Goal: Task Accomplishment & Management: Manage account settings

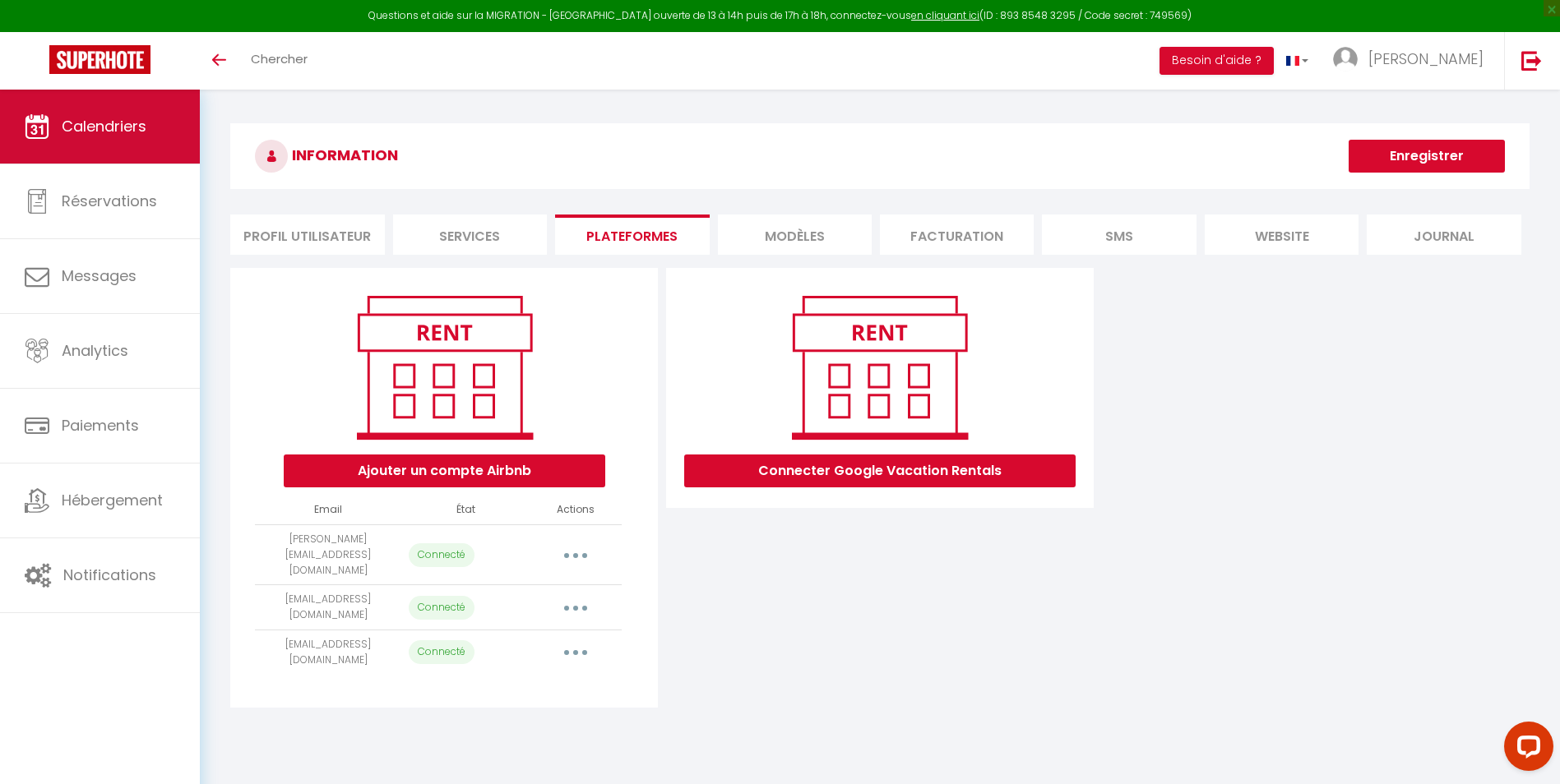
click at [103, 117] on span "Calendriers" at bounding box center [104, 126] width 84 height 21
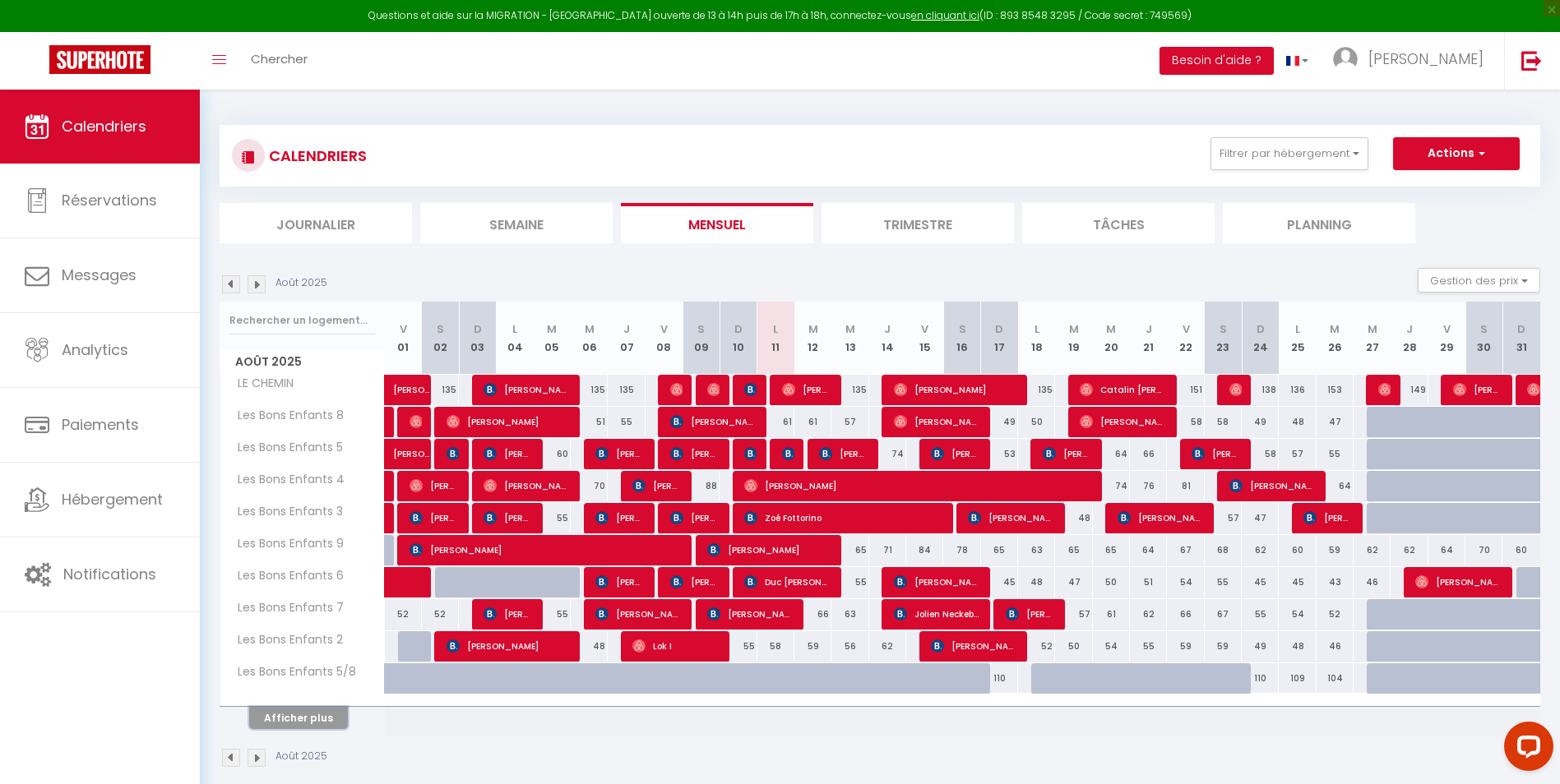
click at [299, 719] on button "Afficher plus" at bounding box center [298, 718] width 98 height 23
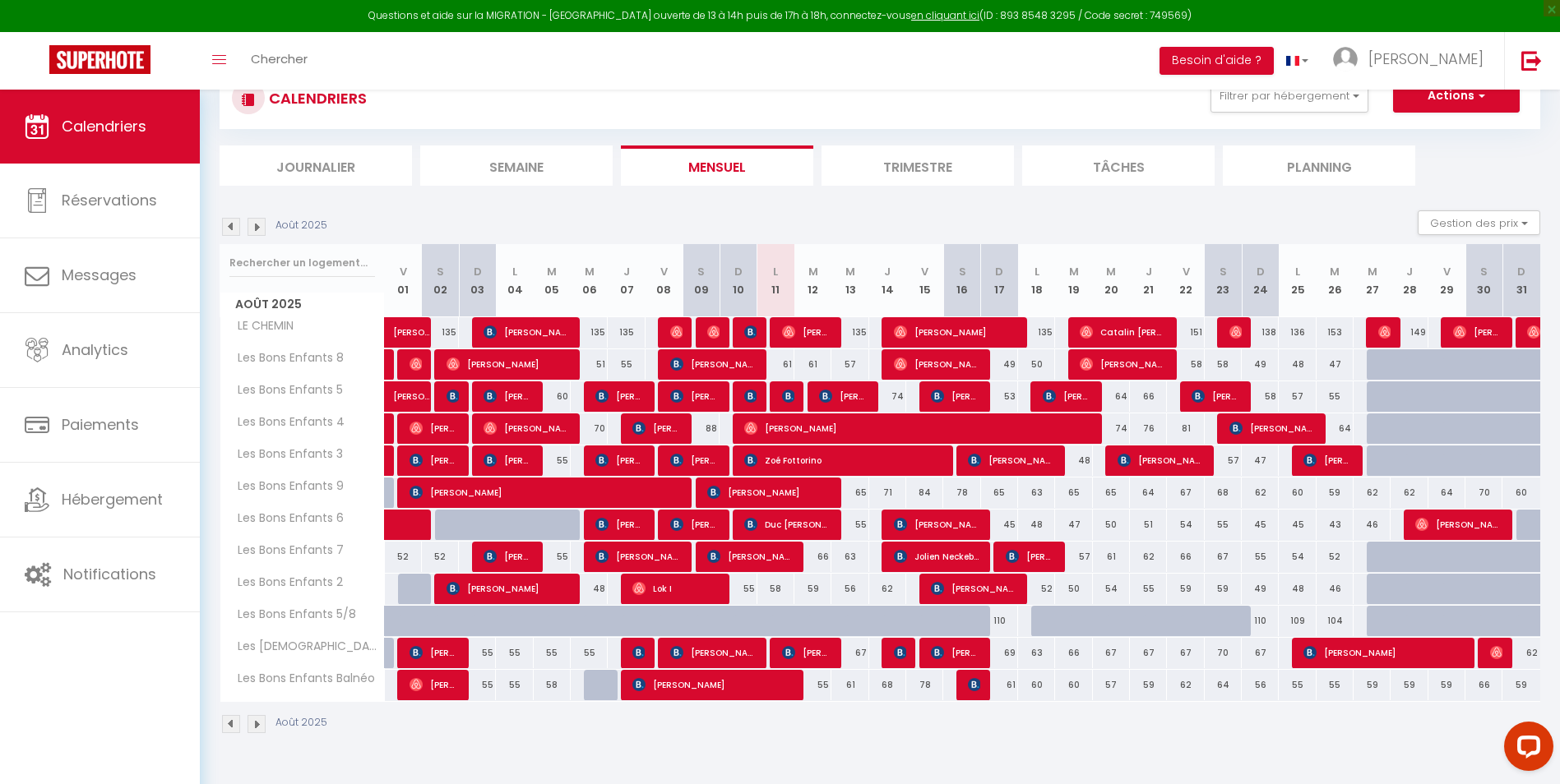
scroll to position [82, 0]
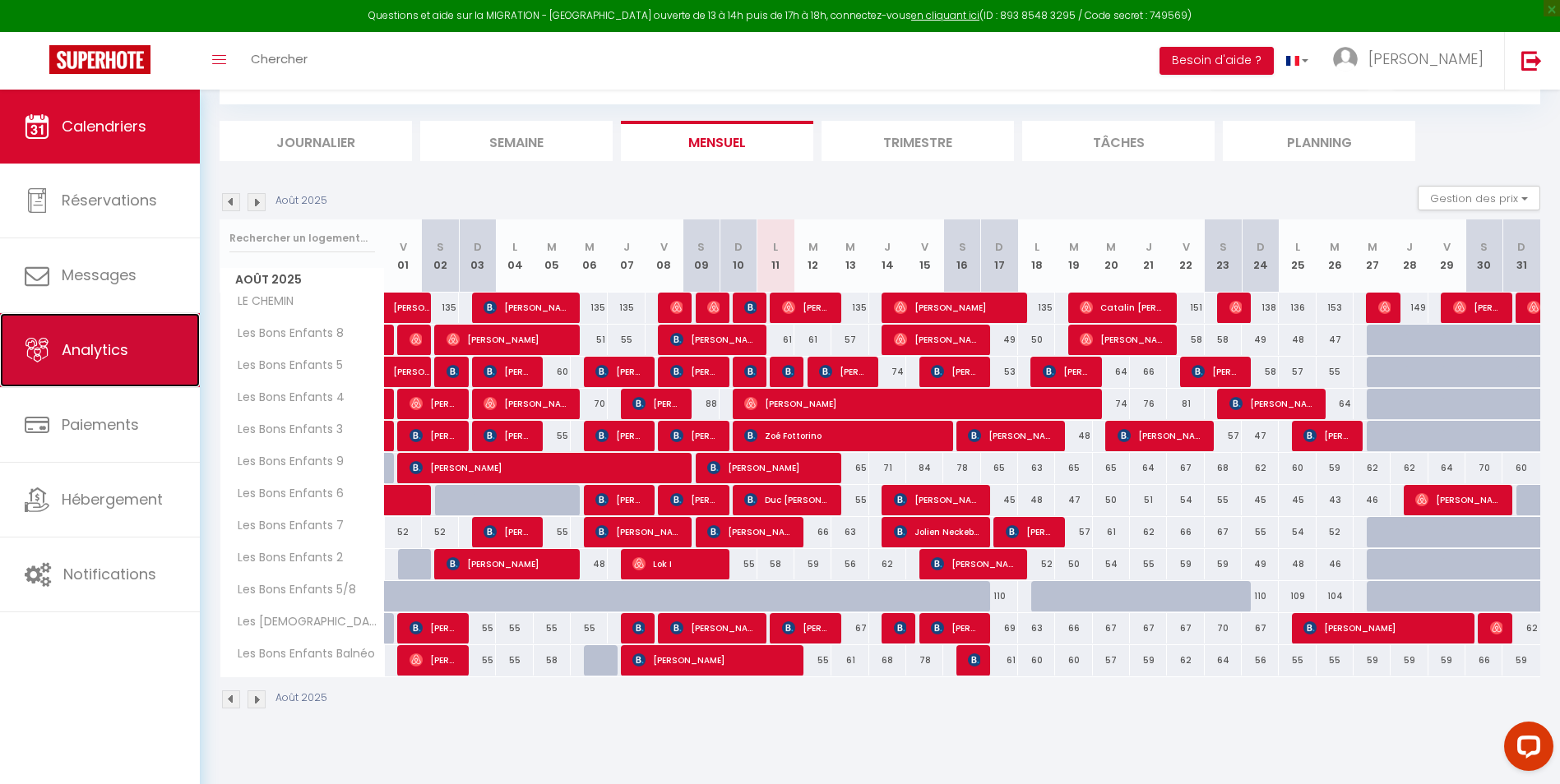
click at [108, 352] on span "Analytics" at bounding box center [95, 350] width 67 height 21
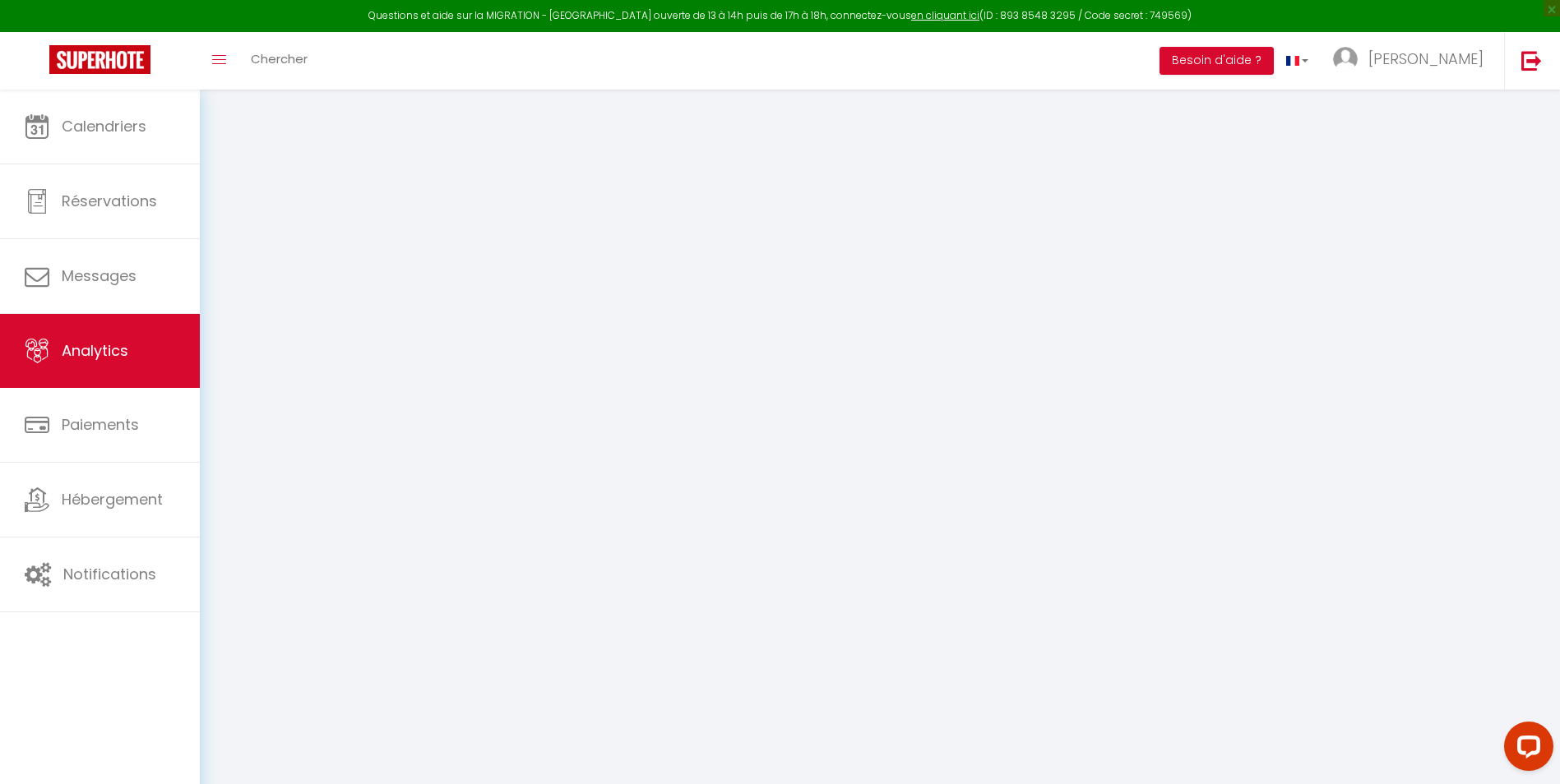
select select "2025"
select select "8"
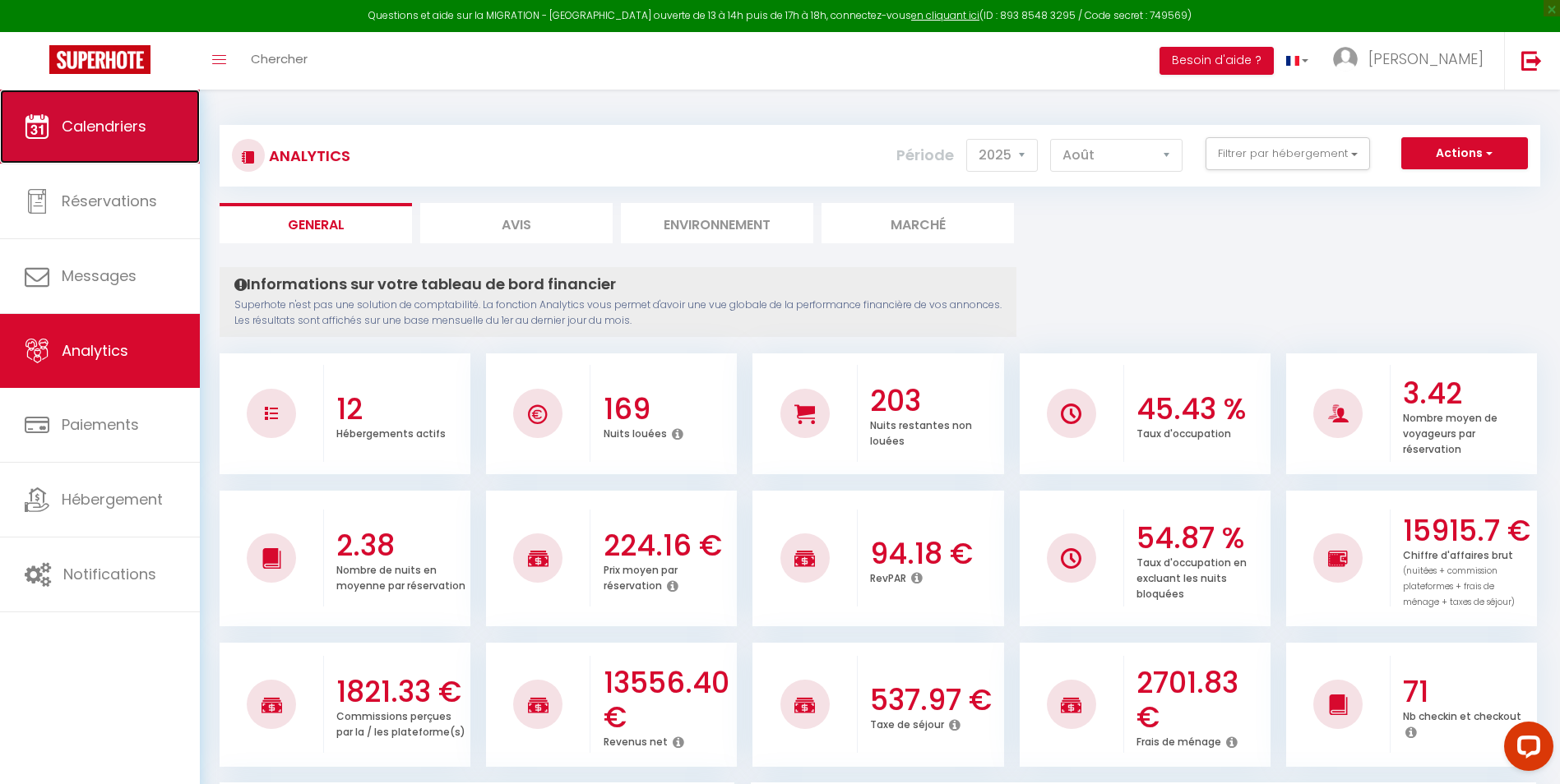
click at [111, 125] on span "Calendriers" at bounding box center [104, 126] width 84 height 21
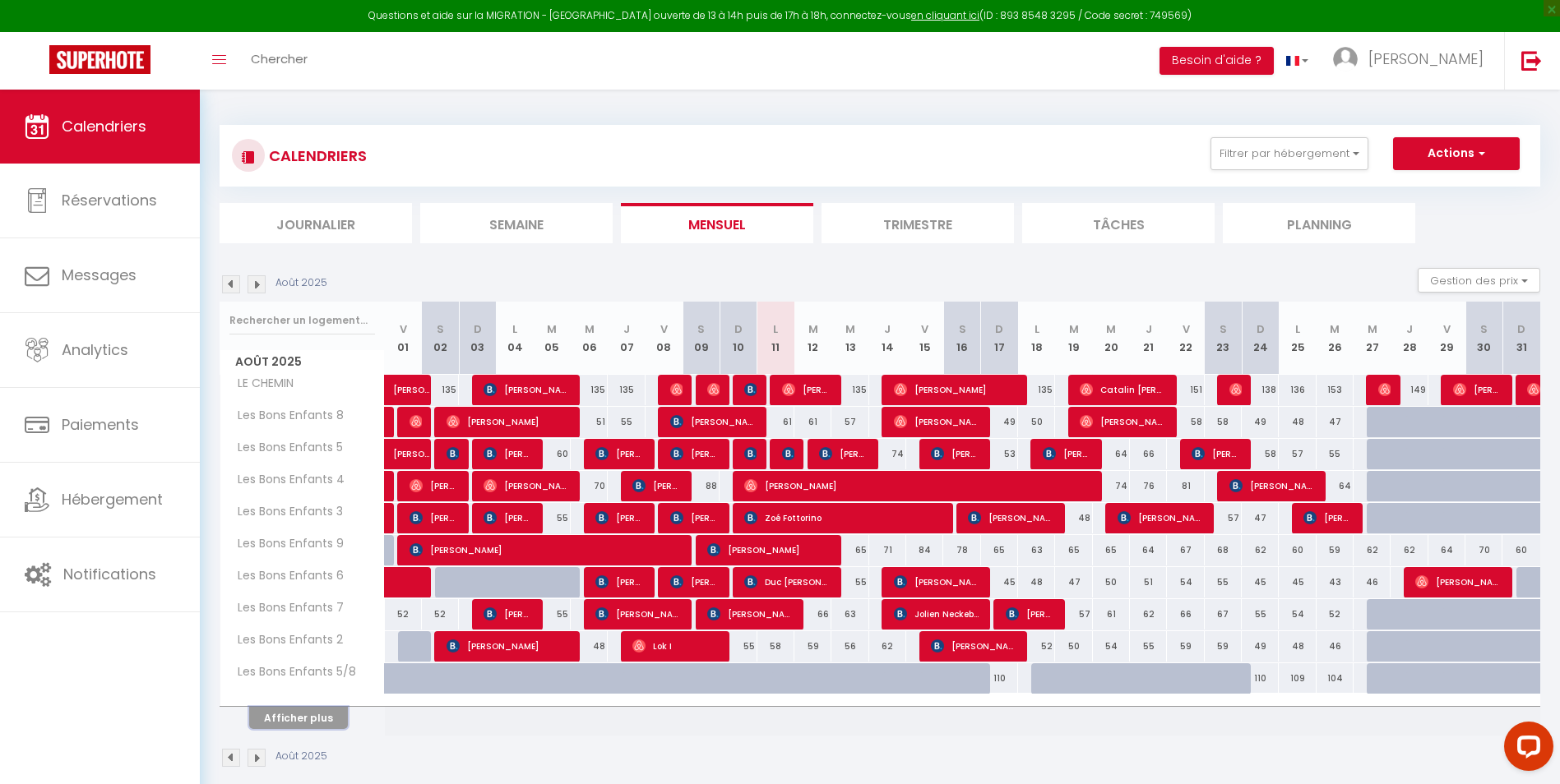
click at [294, 719] on button "Afficher plus" at bounding box center [298, 718] width 98 height 23
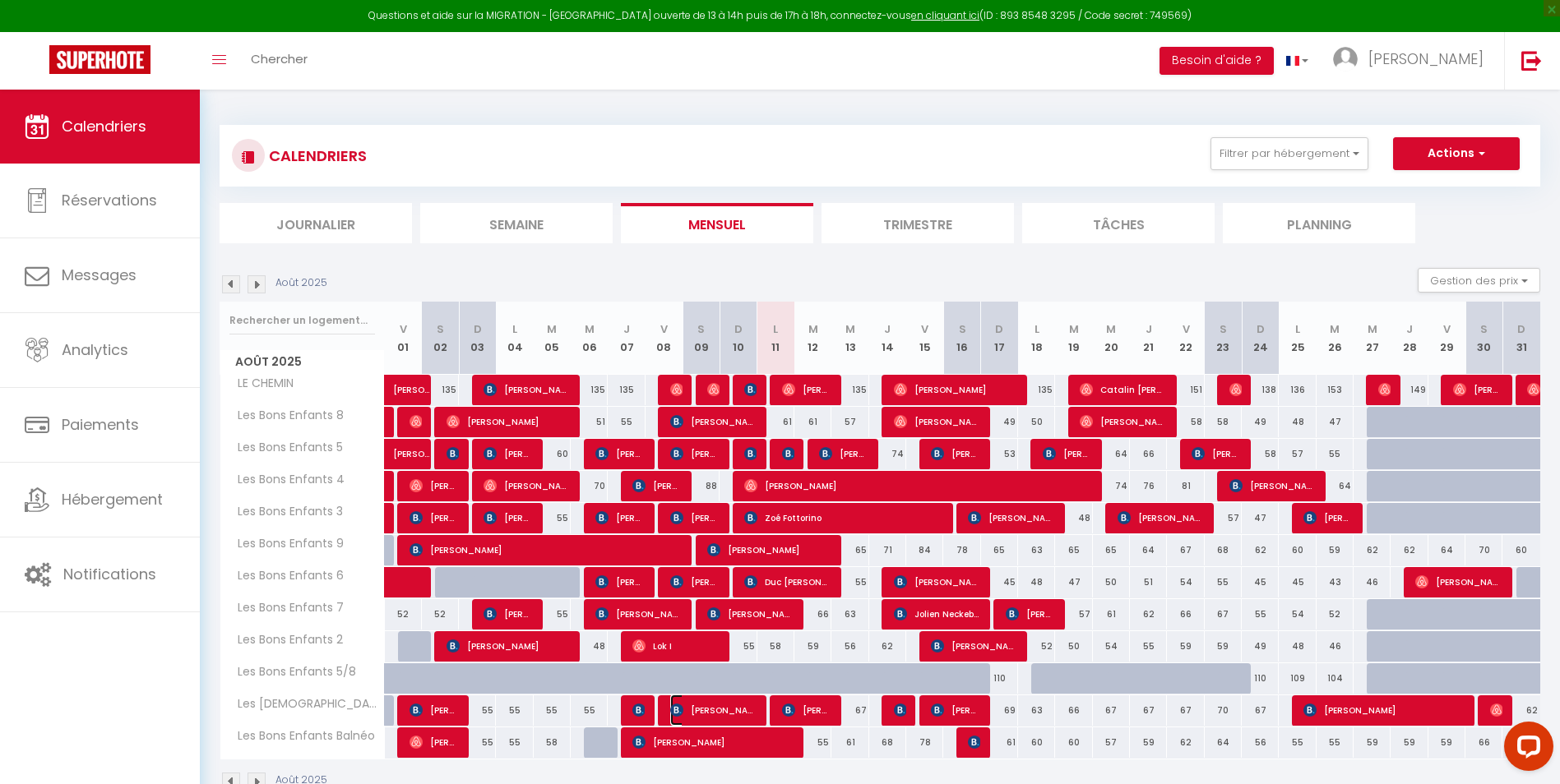
click at [732, 714] on span "[PERSON_NAME]" at bounding box center [713, 710] width 86 height 31
select select "OK"
select select "KO"
select select "0"
select select "1"
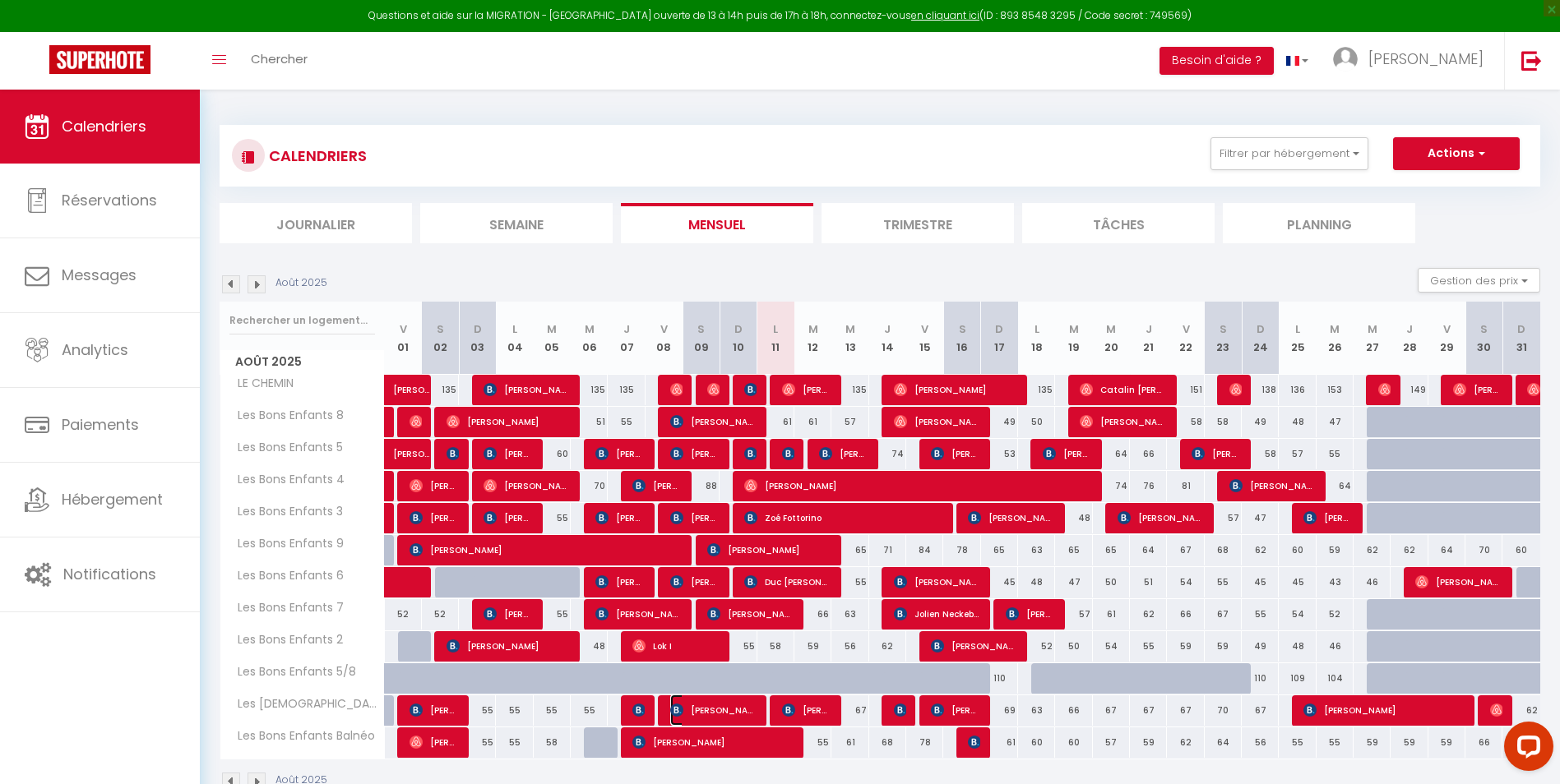
select select "1"
select select
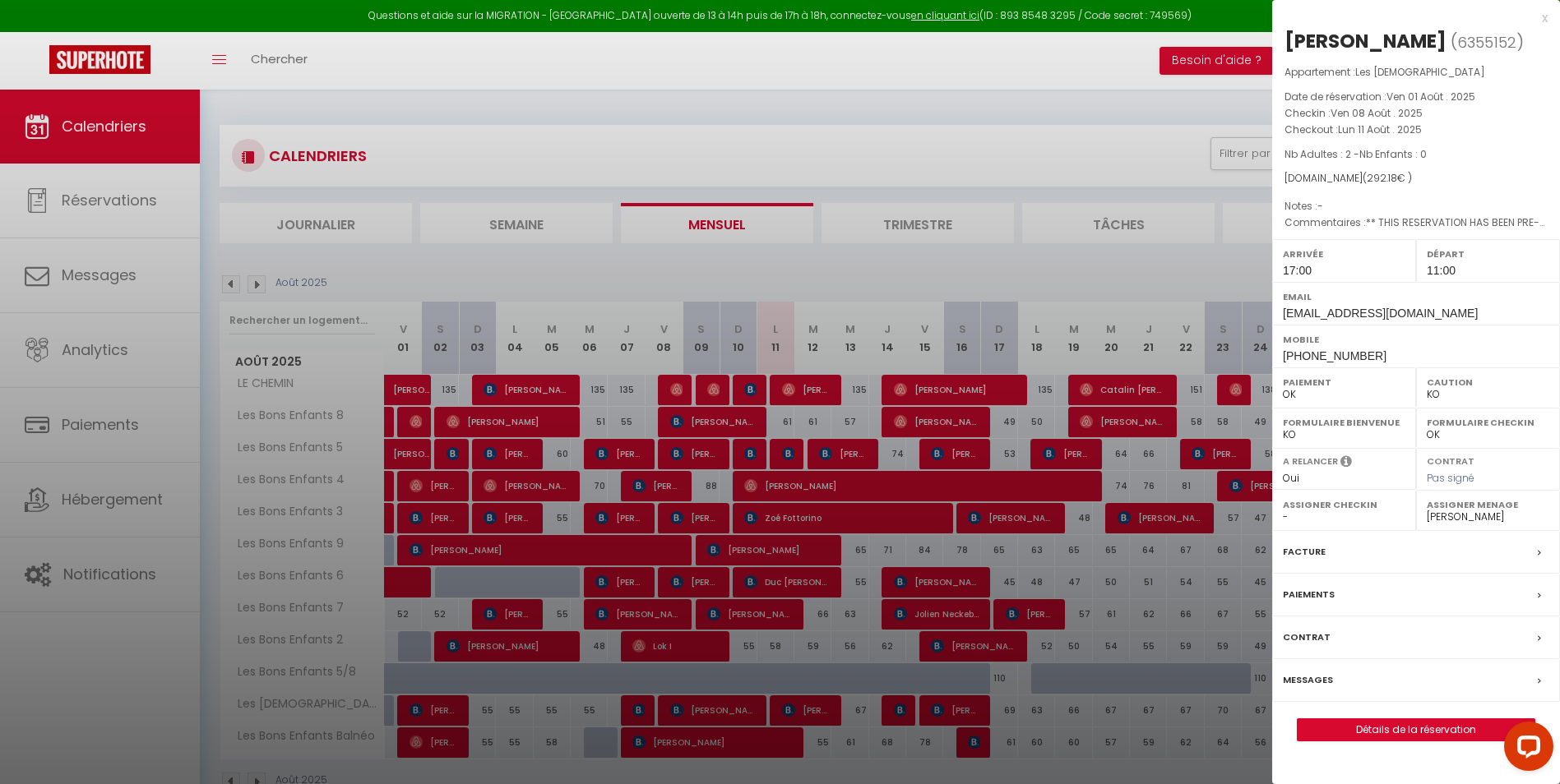
click at [751, 454] on div at bounding box center [780, 392] width 1560 height 784
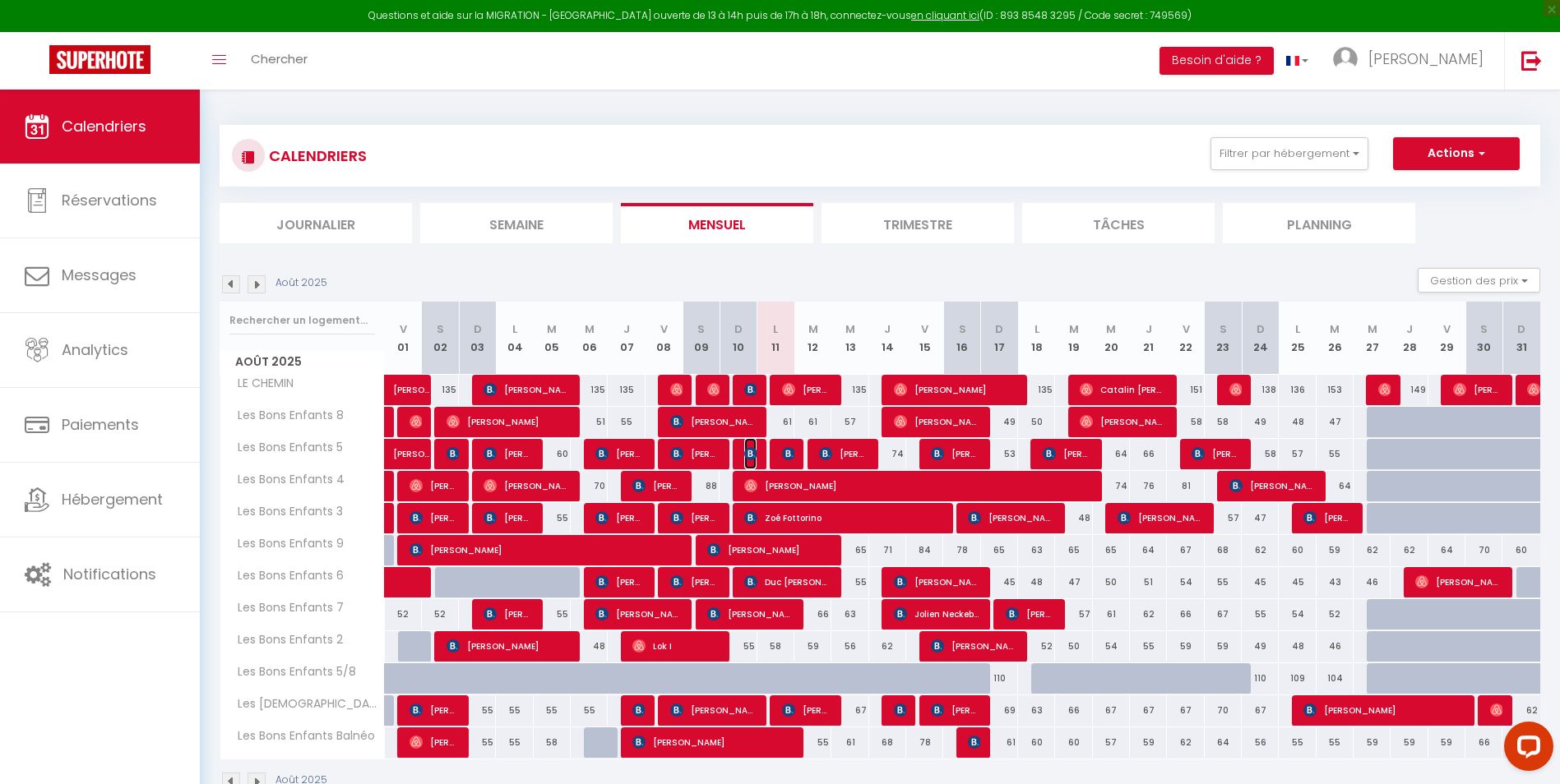
click at [751, 454] on img at bounding box center [750, 453] width 13 height 13
select select "34474"
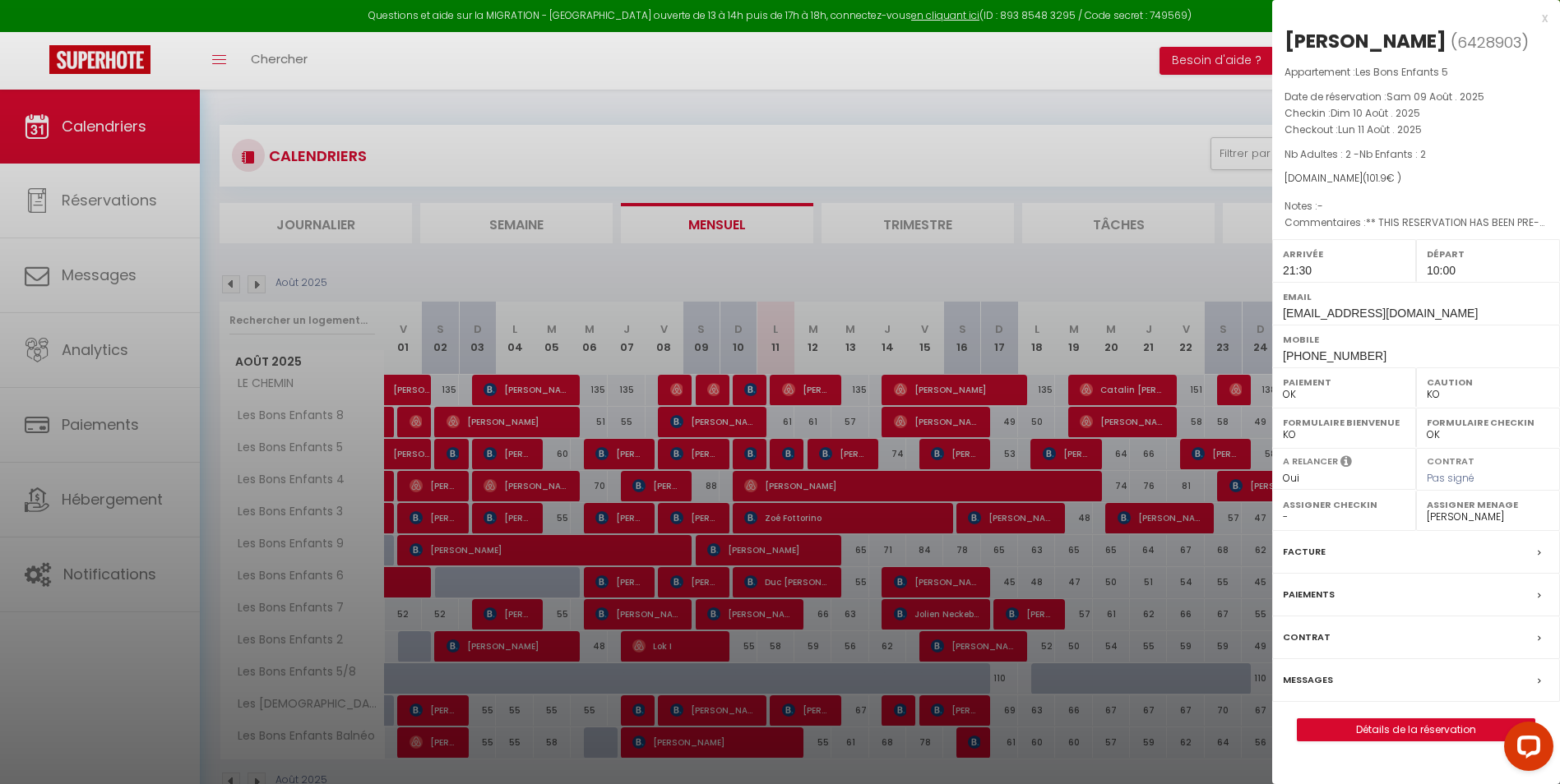
click at [743, 386] on div at bounding box center [780, 392] width 1560 height 784
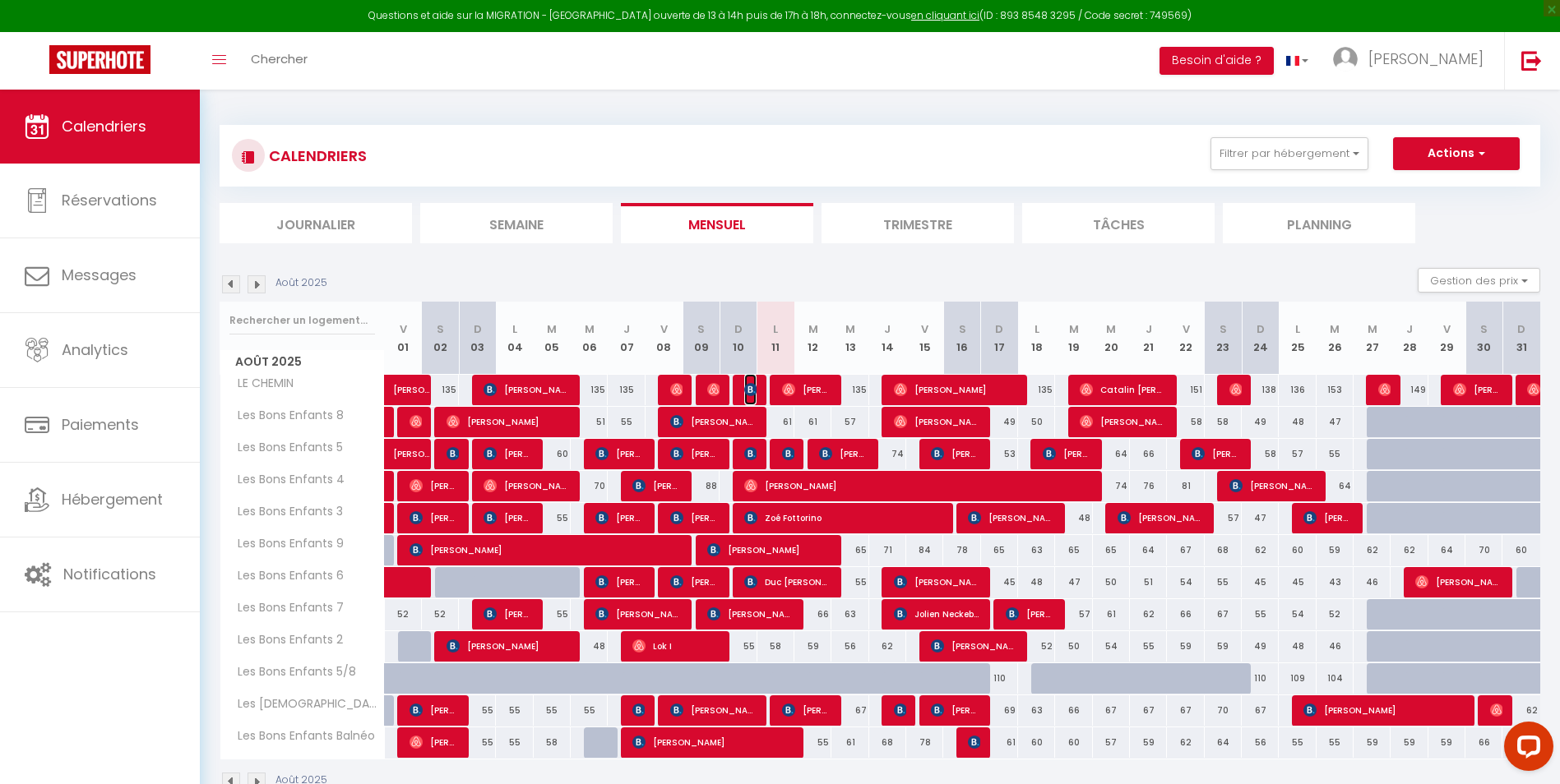
click at [750, 391] on img at bounding box center [750, 389] width 13 height 13
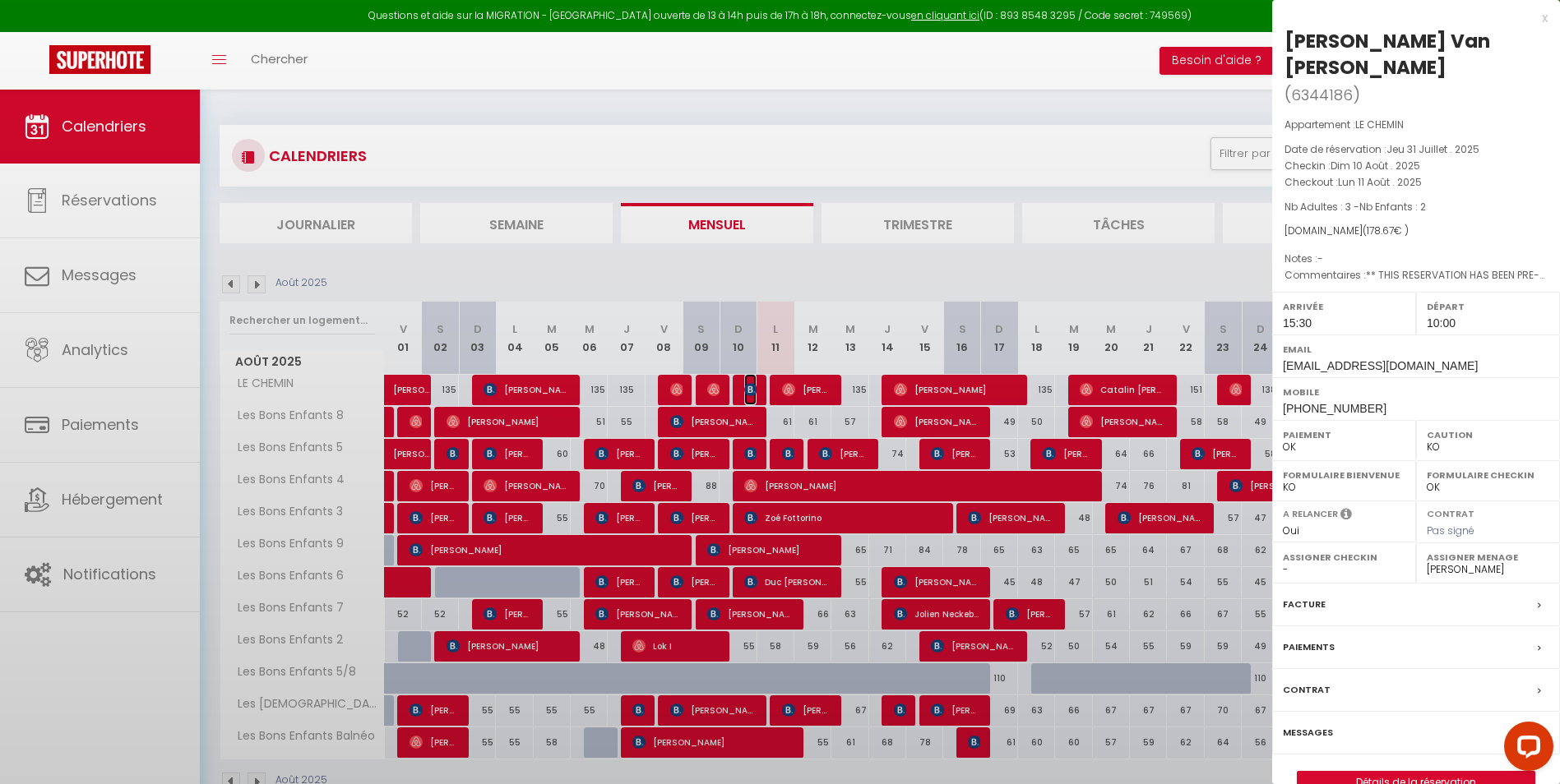
select select "0"
select select "1"
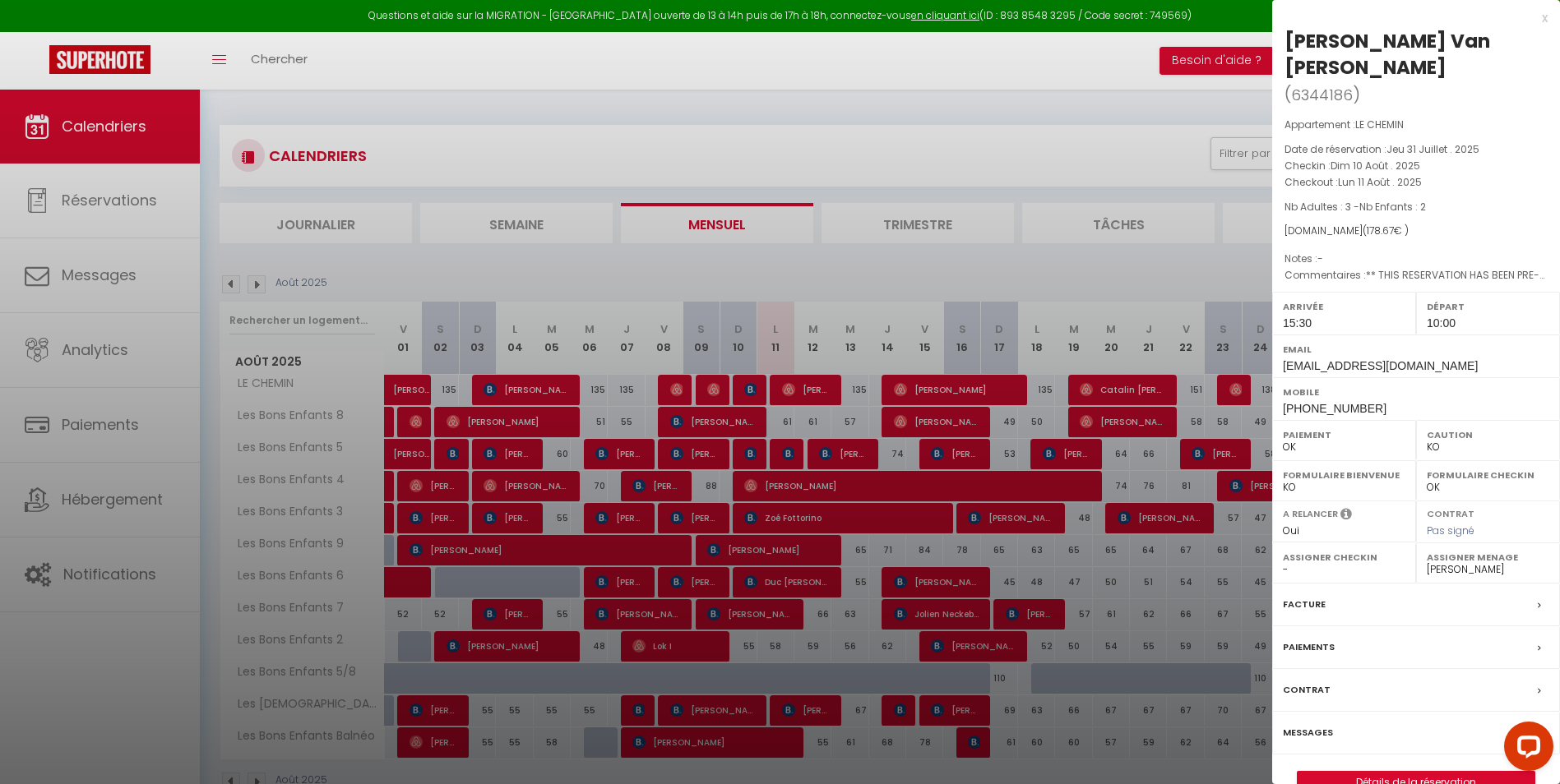
click at [751, 422] on div at bounding box center [780, 392] width 1560 height 784
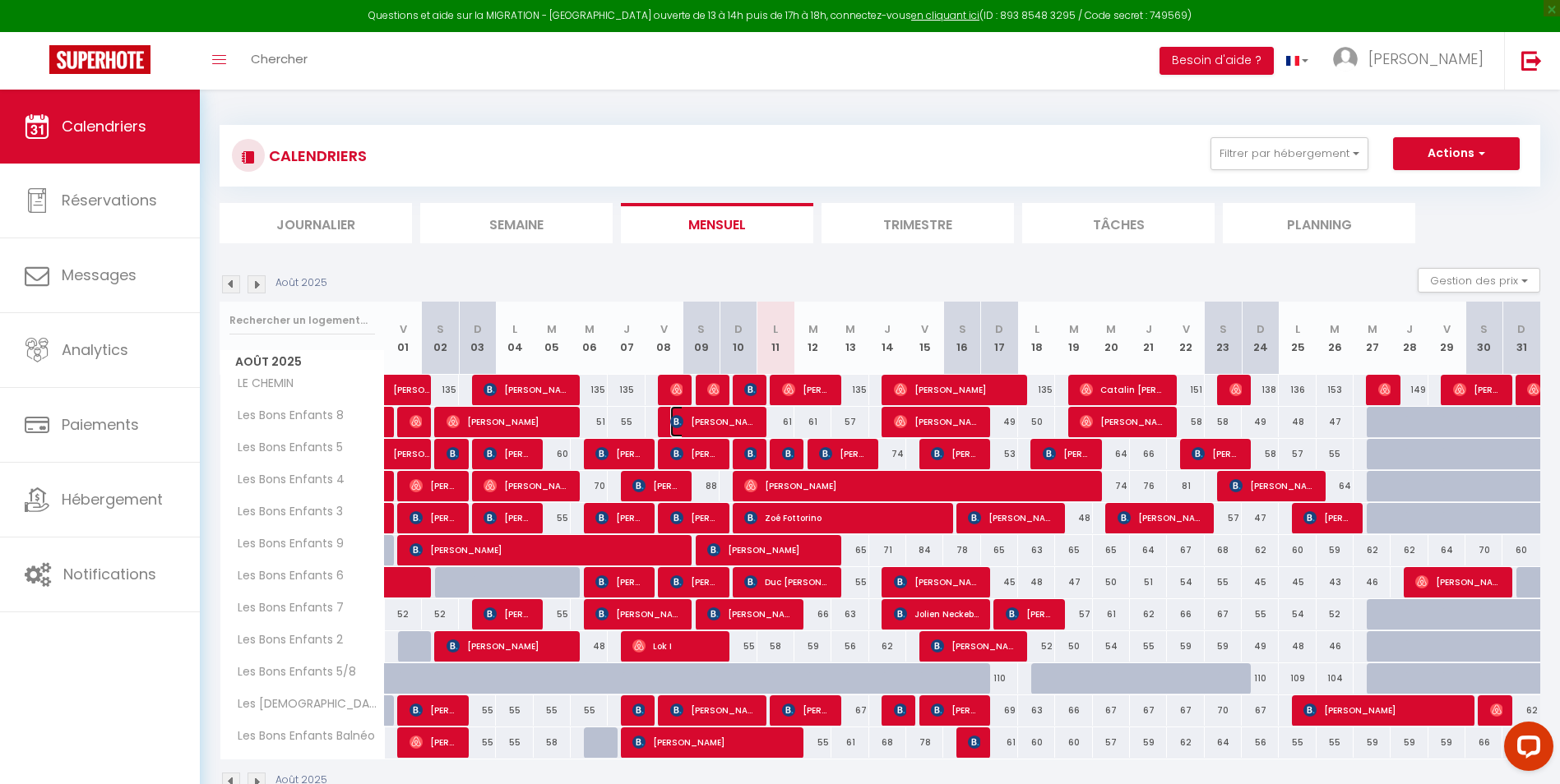
click at [751, 422] on span "[PERSON_NAME]" at bounding box center [713, 422] width 86 height 31
select select "34474"
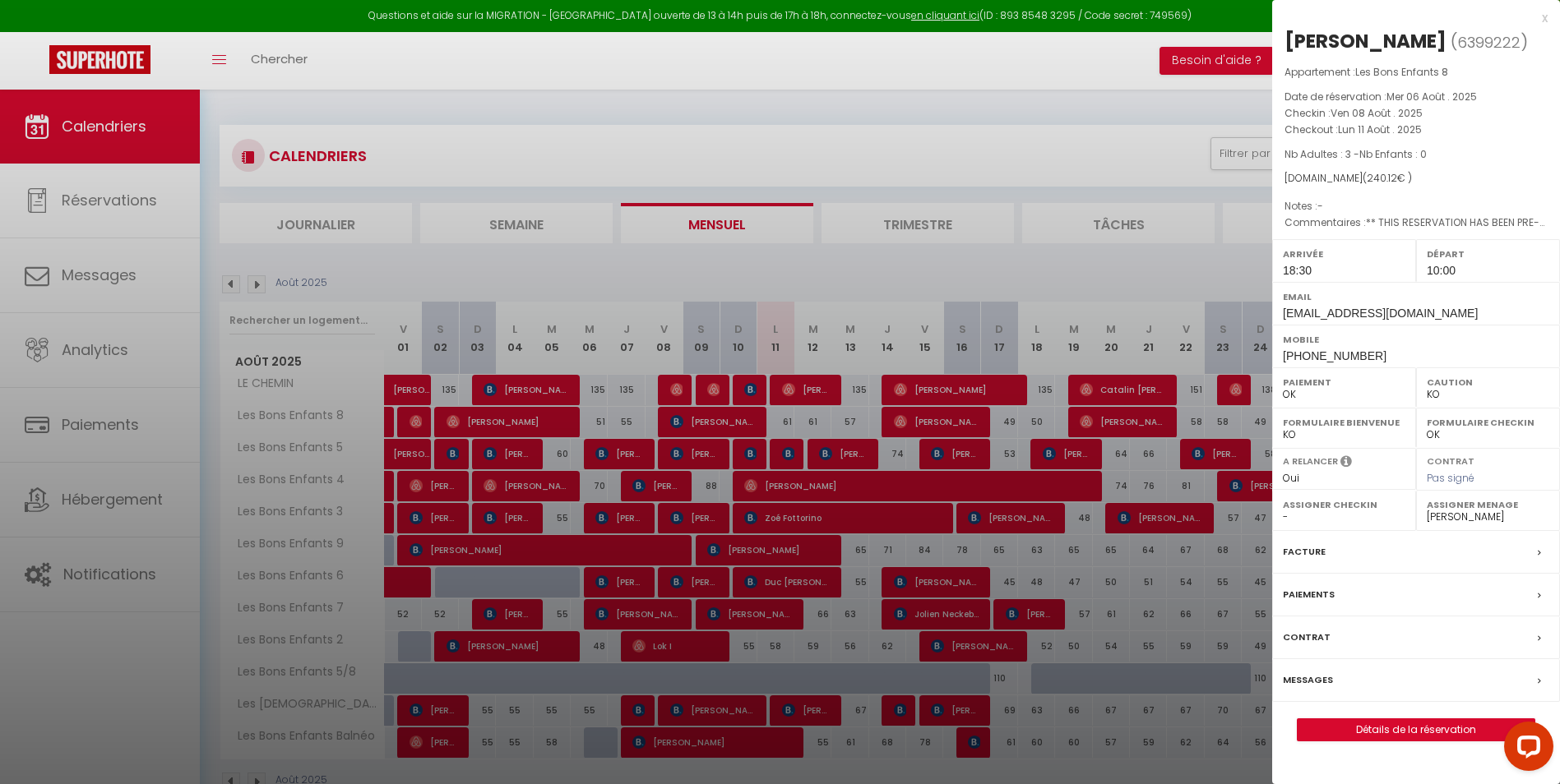
click at [916, 61] on div at bounding box center [780, 392] width 1560 height 784
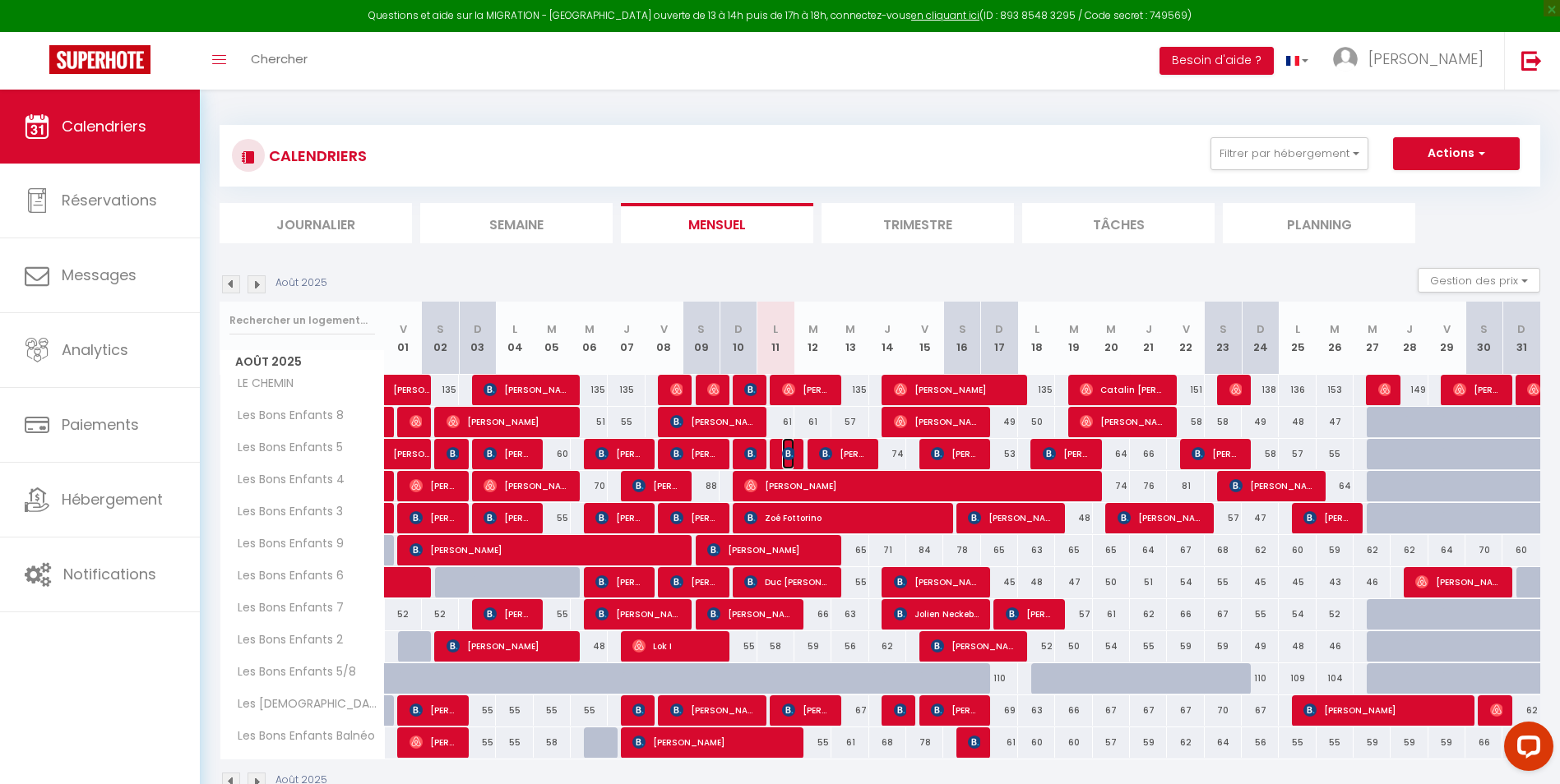
click at [793, 452] on img at bounding box center [788, 453] width 13 height 13
select select "1"
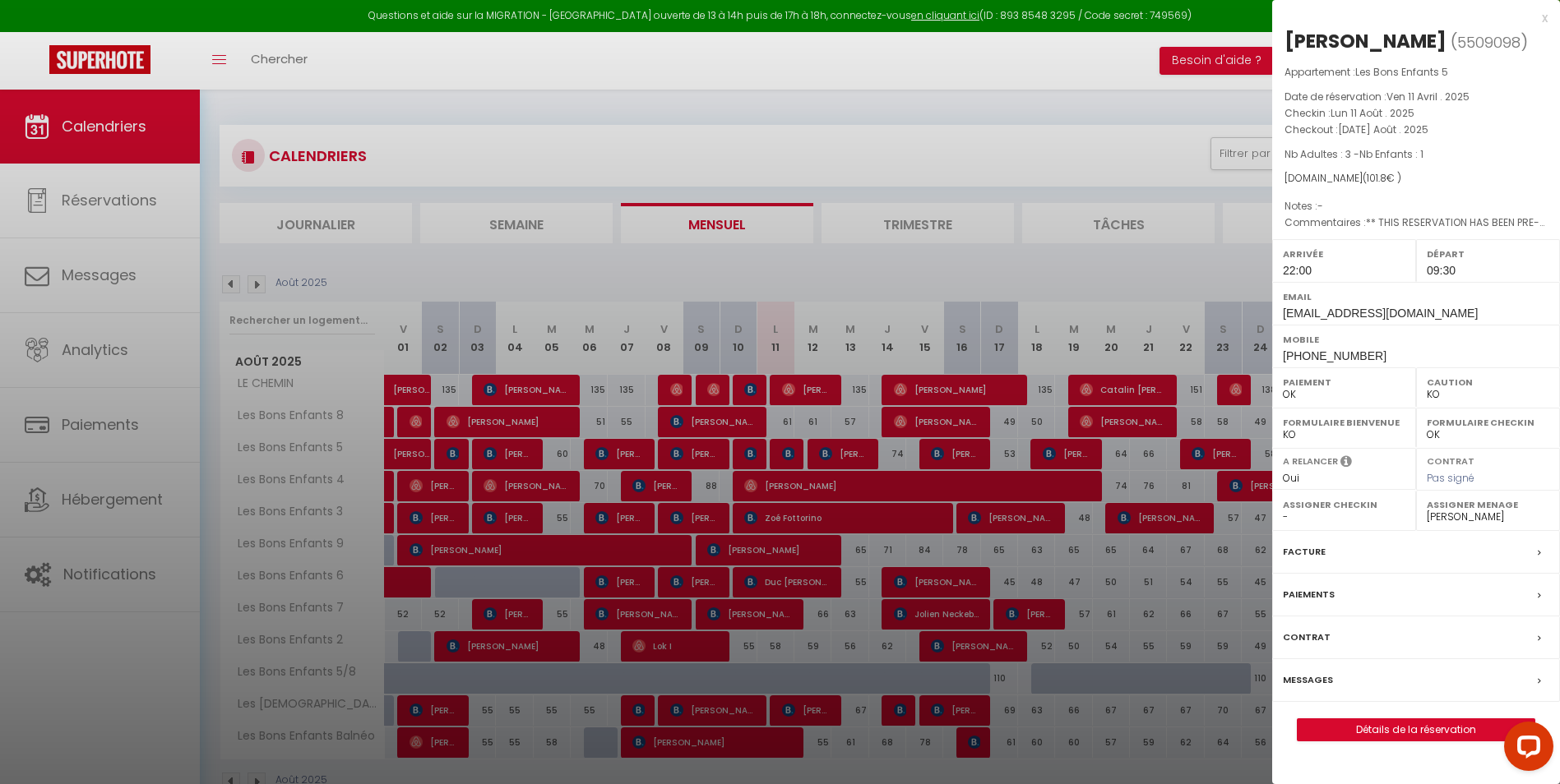
click at [790, 461] on div at bounding box center [780, 392] width 1560 height 784
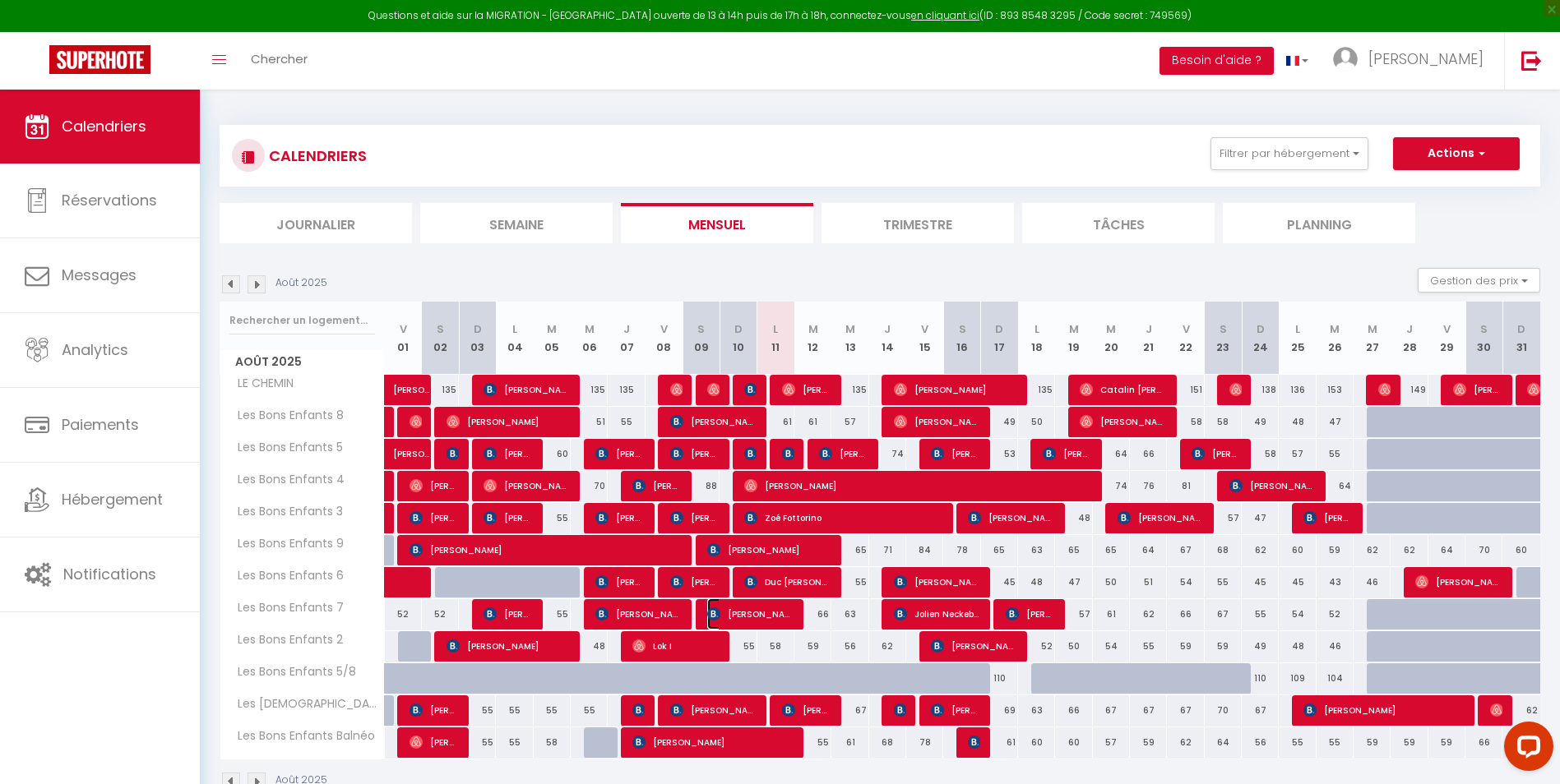
click at [790, 613] on span "[PERSON_NAME]" at bounding box center [750, 614] width 86 height 31
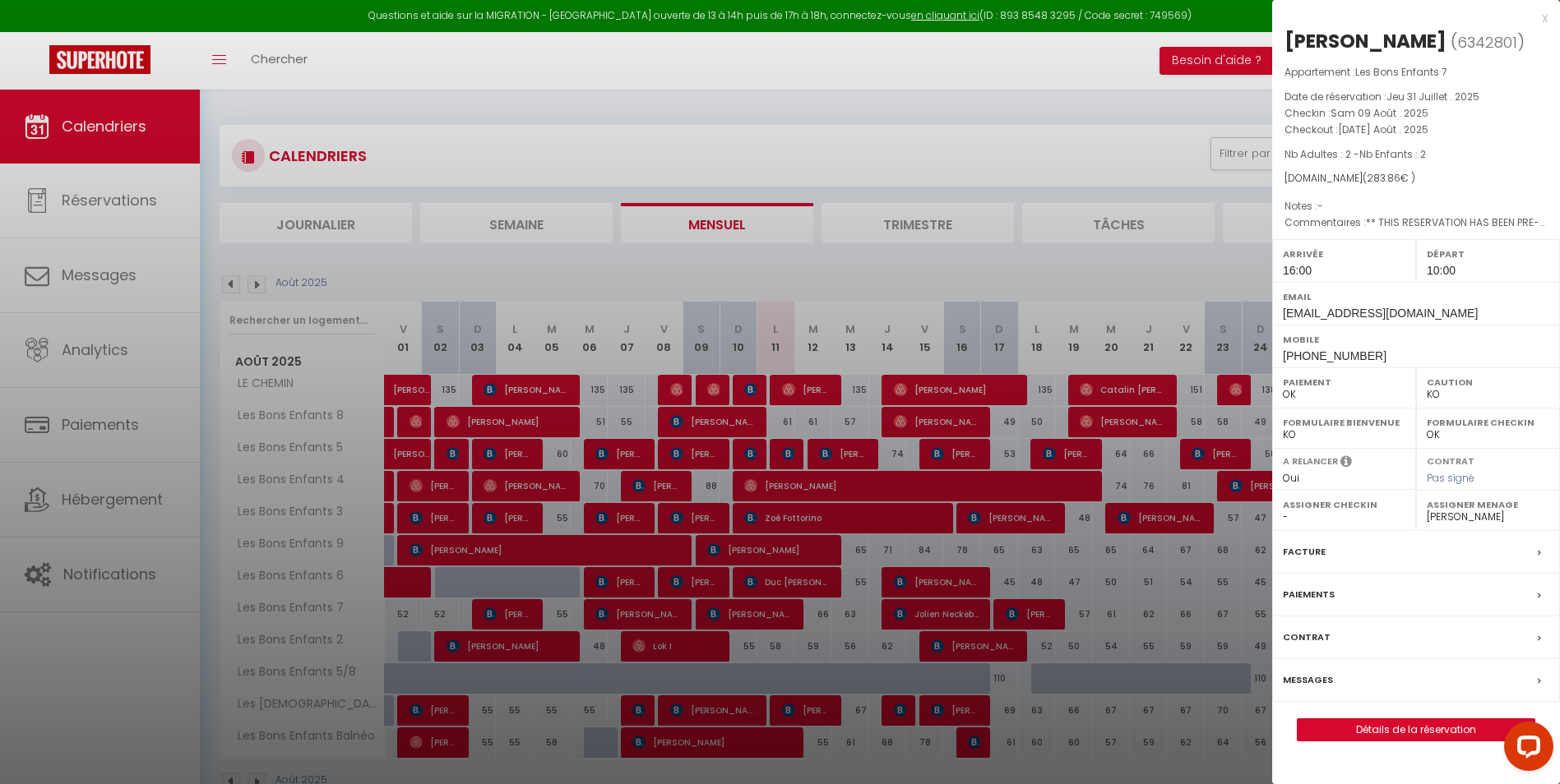
click at [792, 743] on div at bounding box center [780, 392] width 1560 height 784
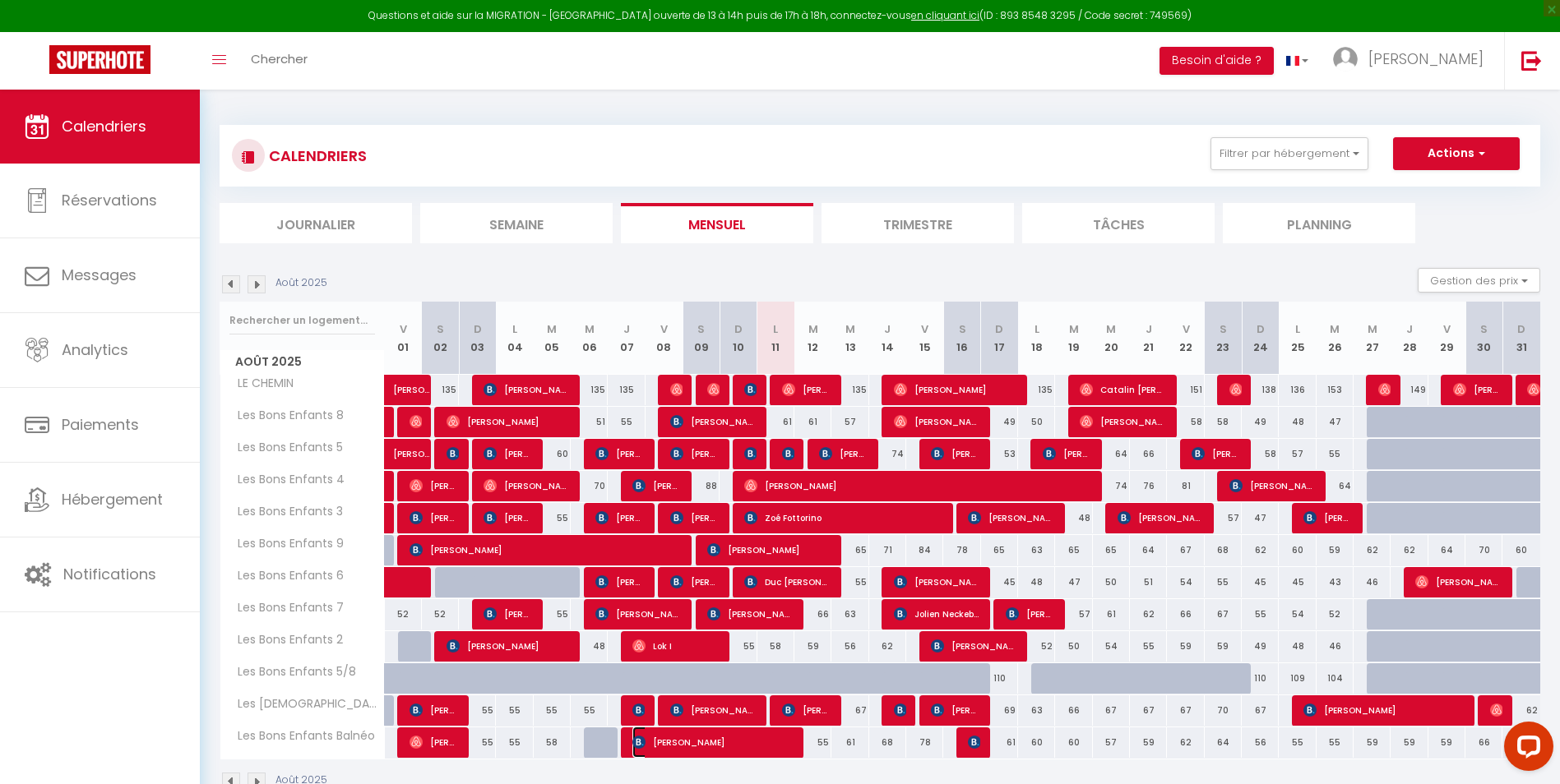
click at [792, 743] on span "[PERSON_NAME]" at bounding box center [712, 742] width 160 height 31
select select "0"
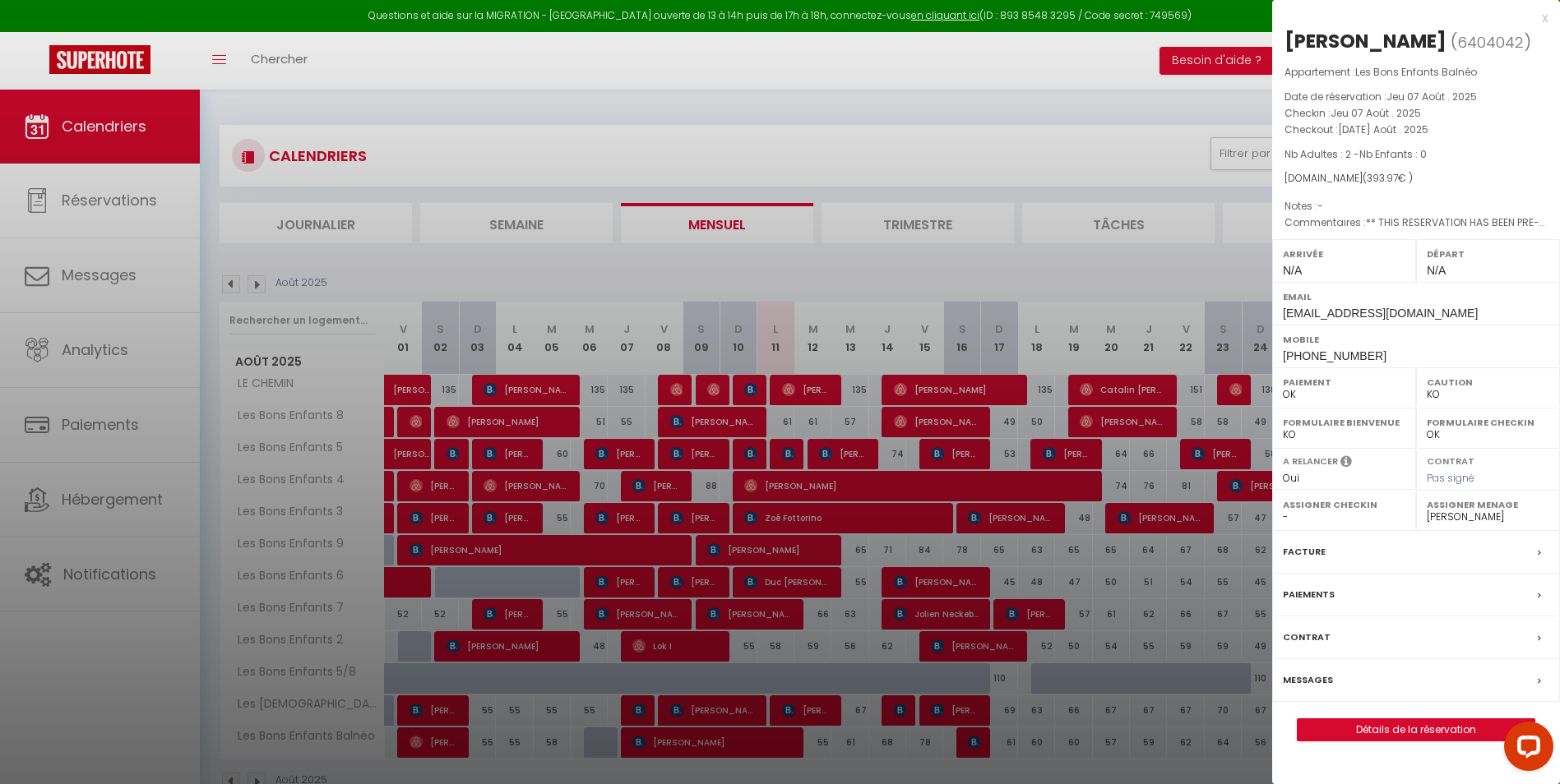
click at [952, 67] on div at bounding box center [780, 392] width 1560 height 784
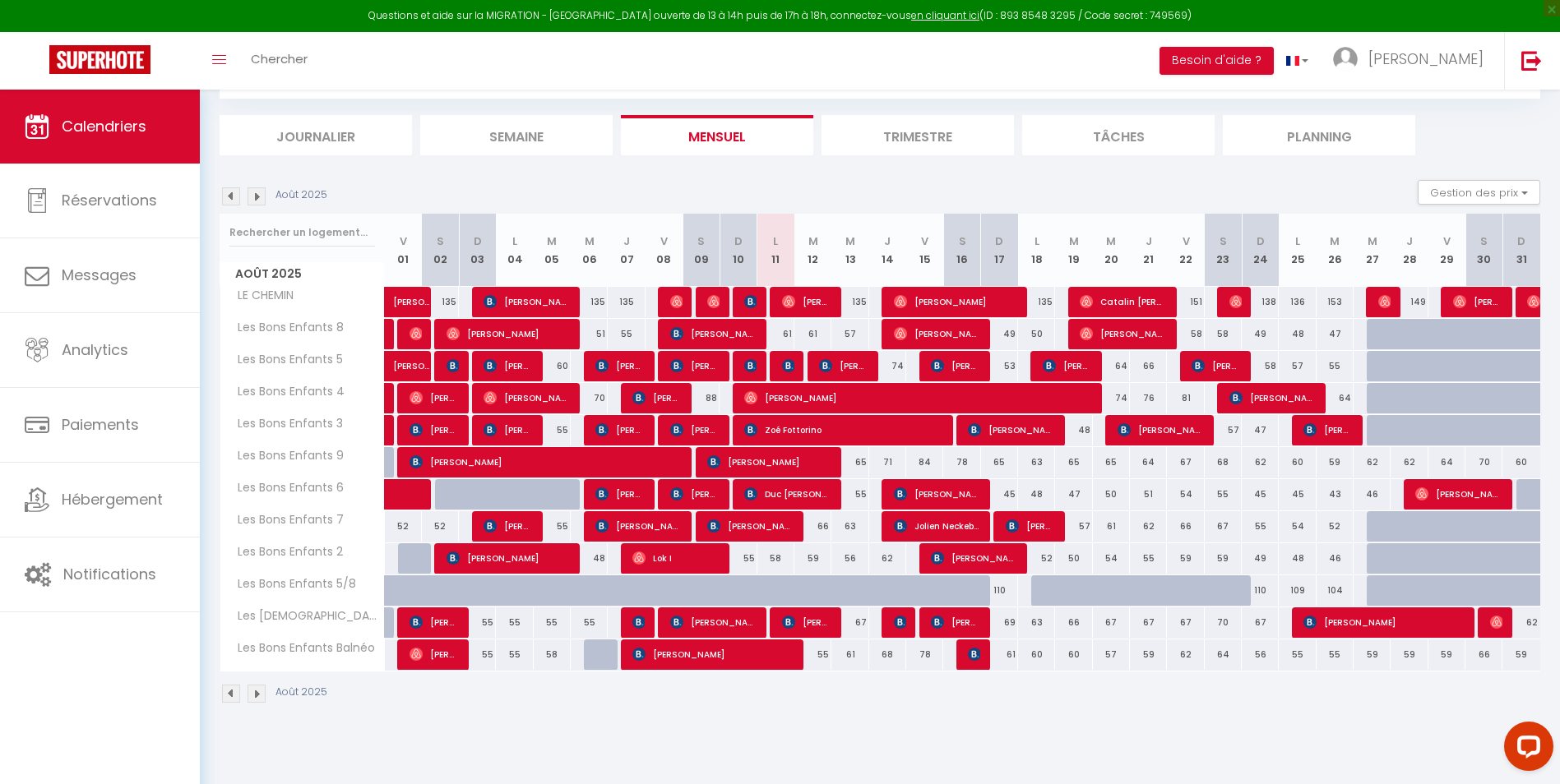
scroll to position [90, 0]
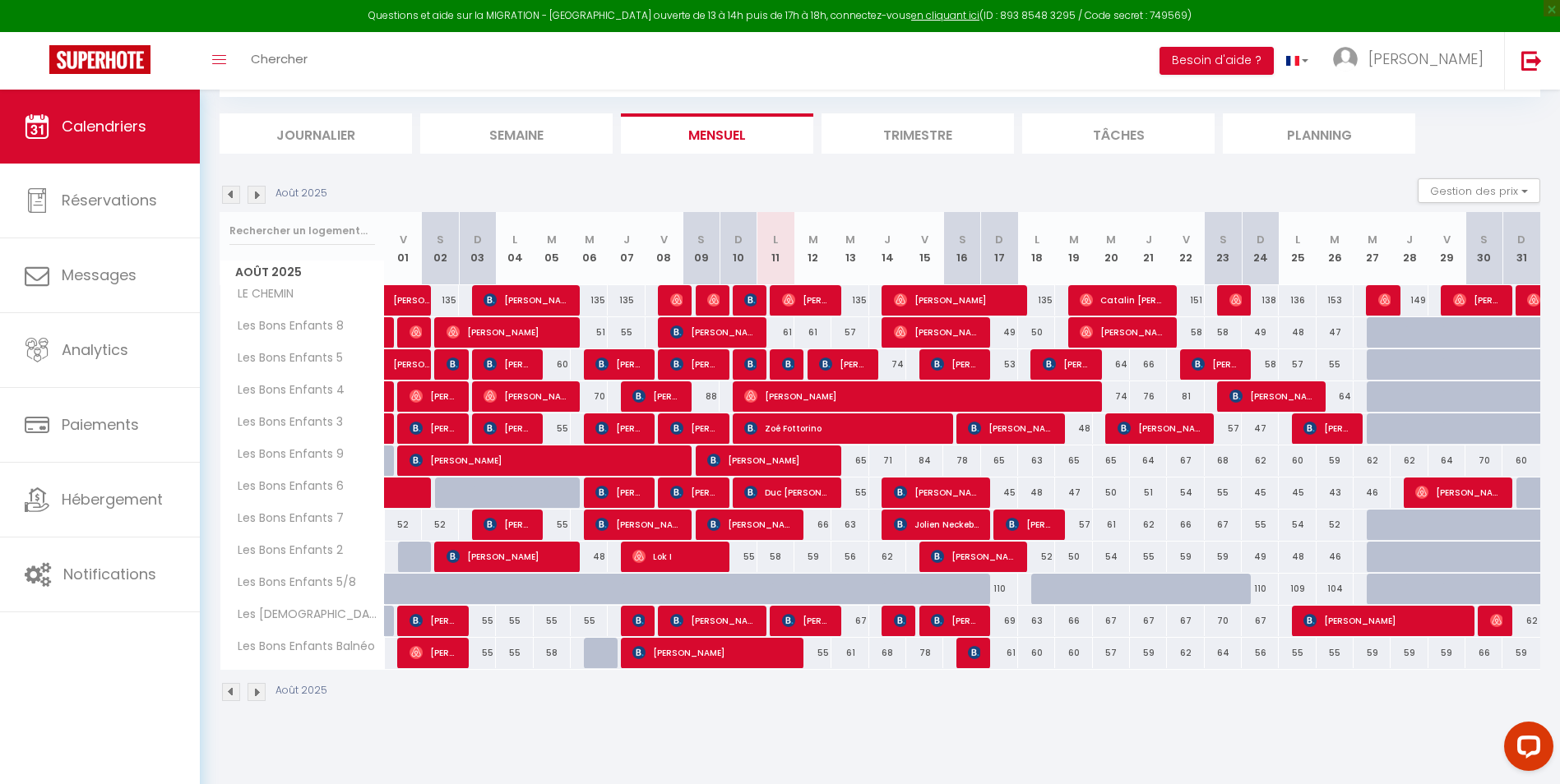
click at [911, 132] on li "Trimestre" at bounding box center [918, 133] width 192 height 40
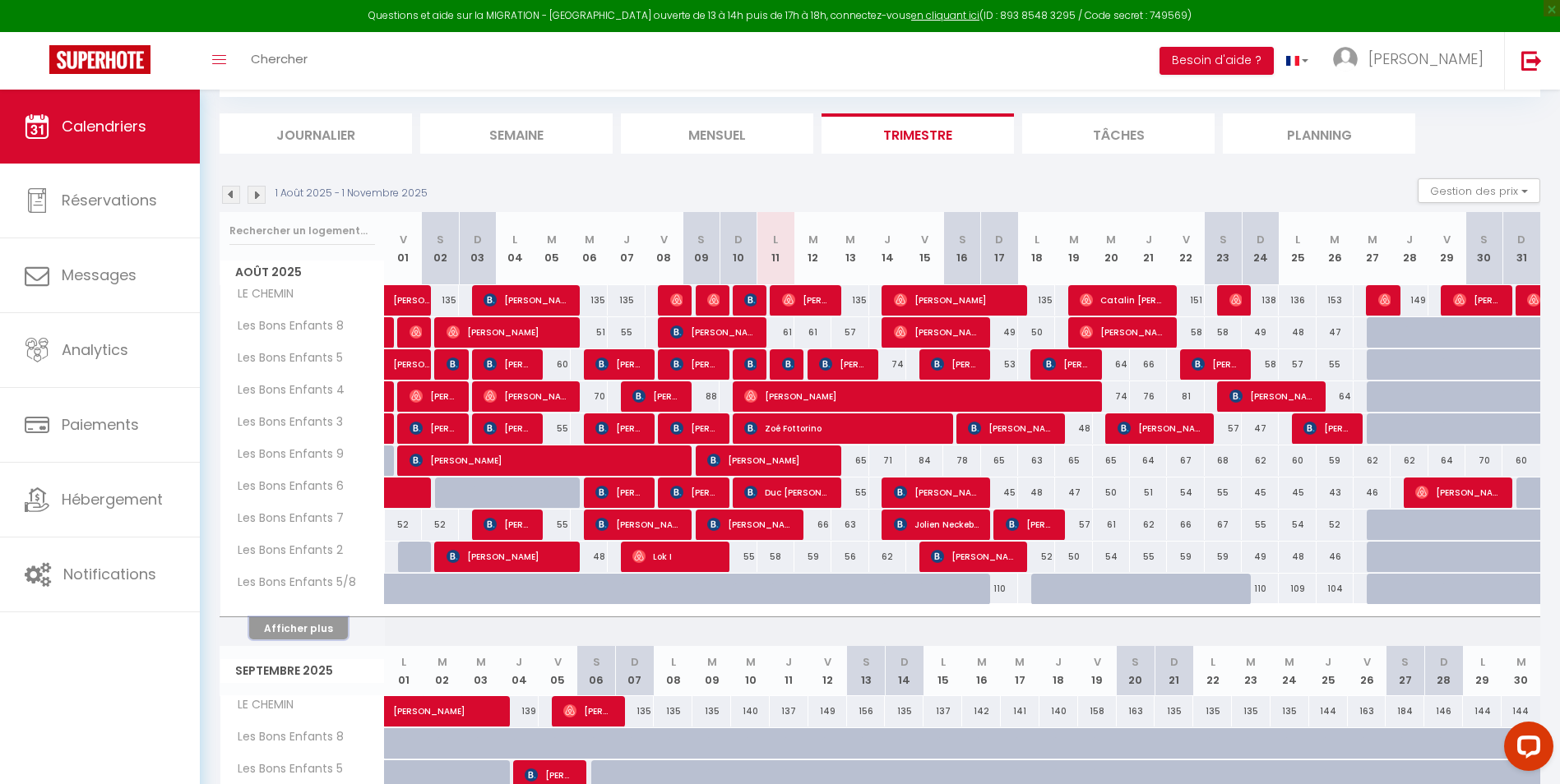
click at [308, 622] on button "Afficher plus" at bounding box center [298, 628] width 98 height 23
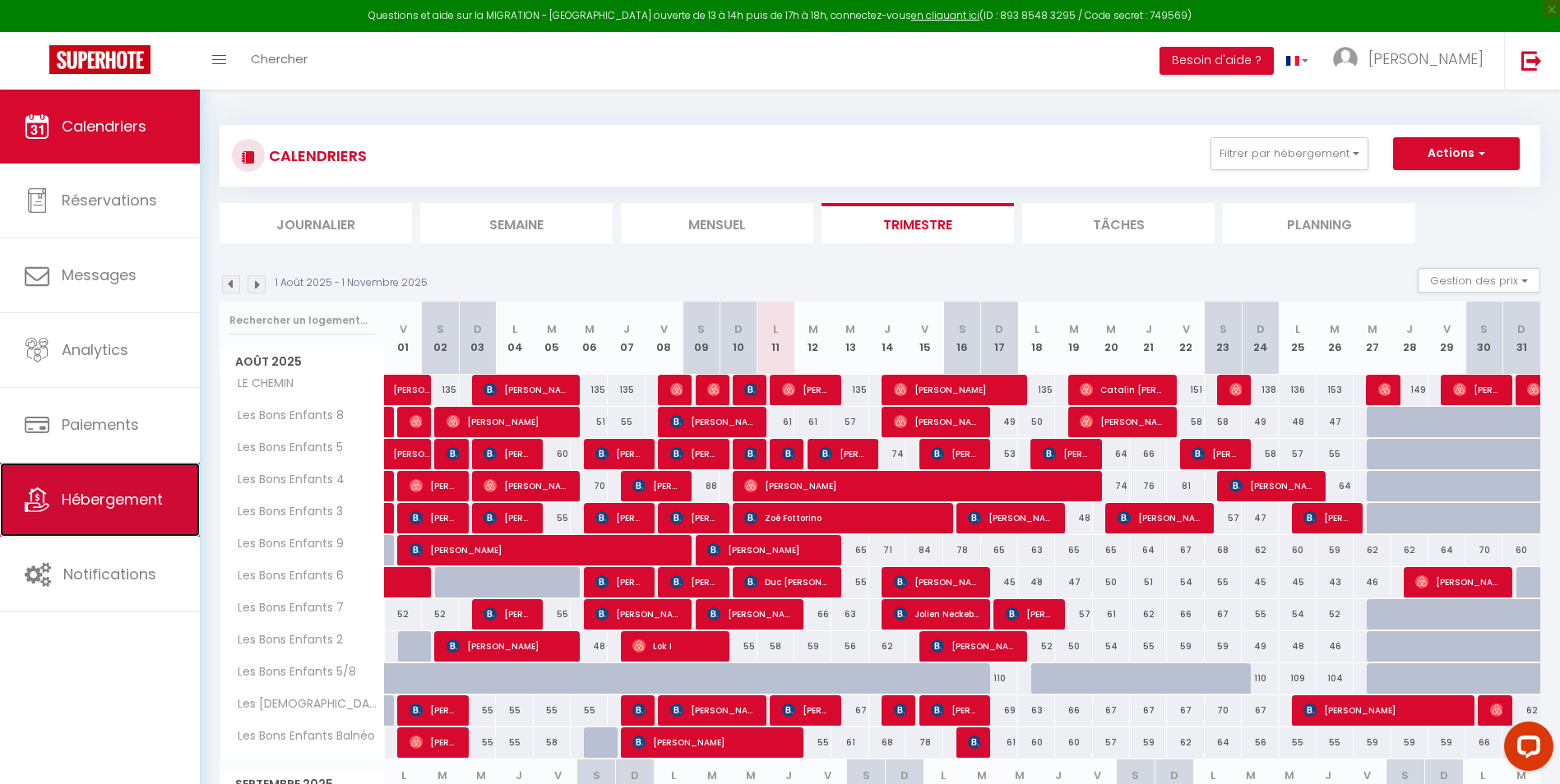
click at [111, 513] on link "Hébergement" at bounding box center [100, 499] width 200 height 74
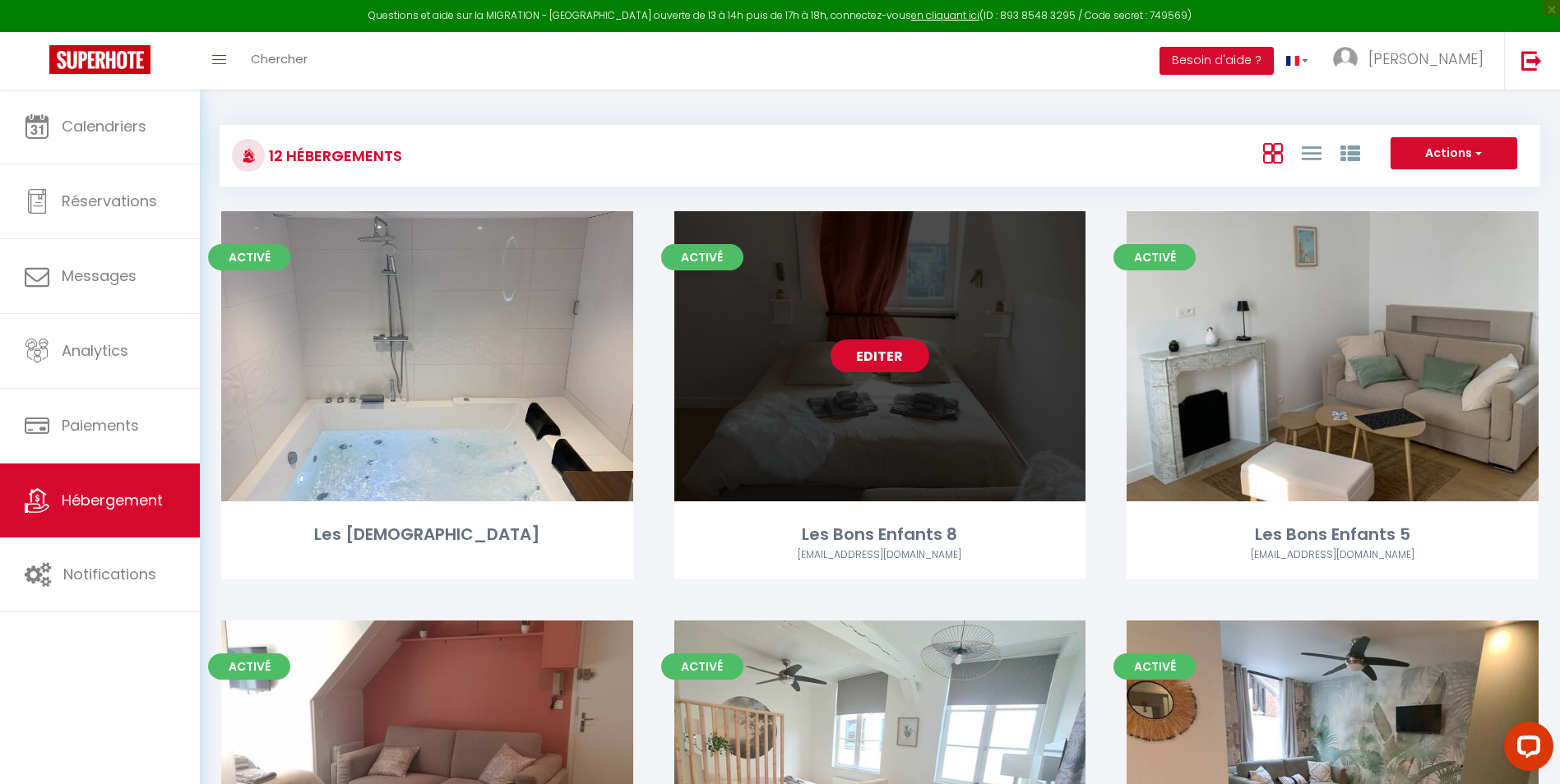
click at [992, 427] on div "Editer" at bounding box center [879, 356] width 412 height 290
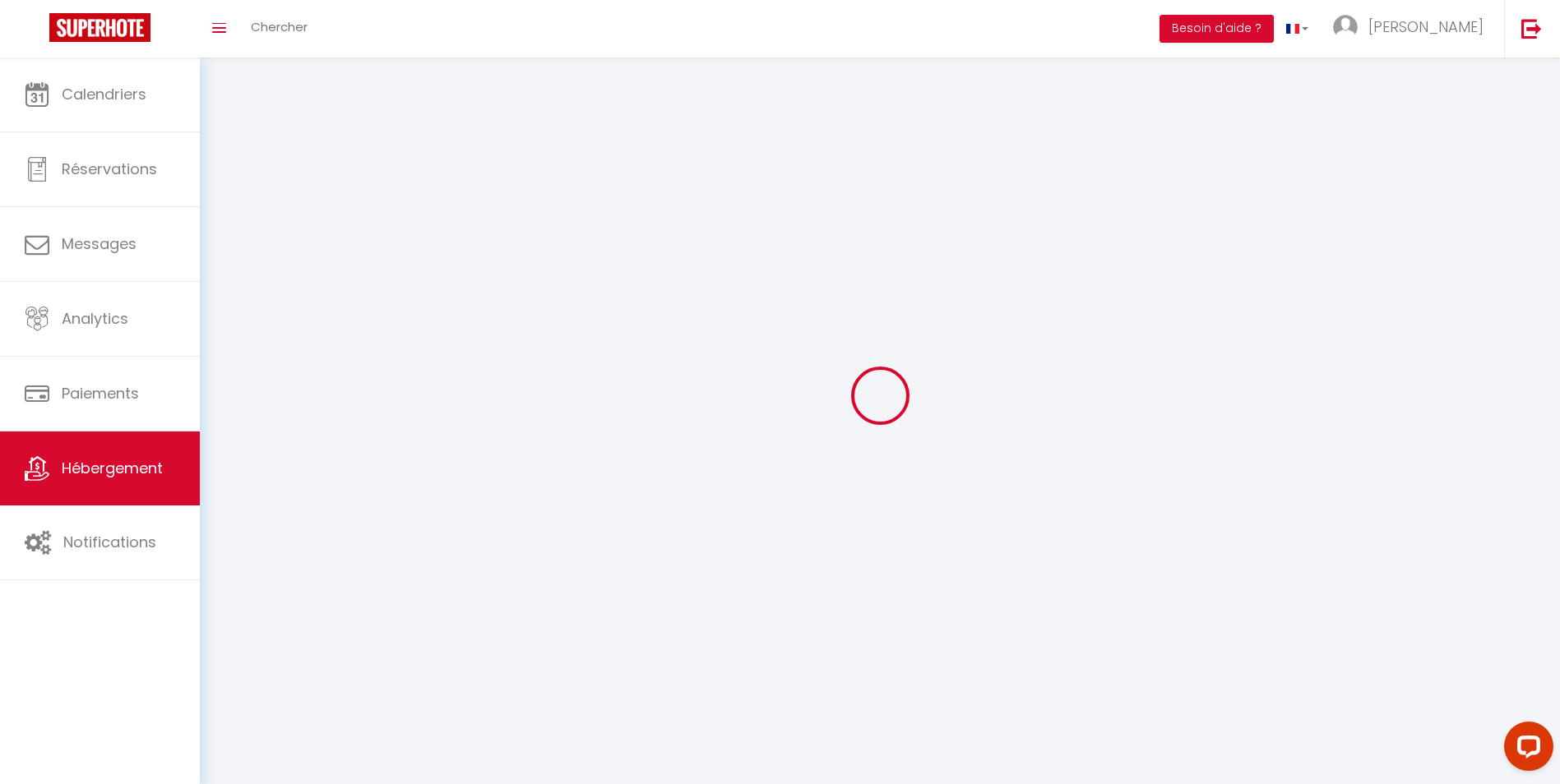
select select "1"
select select "28"
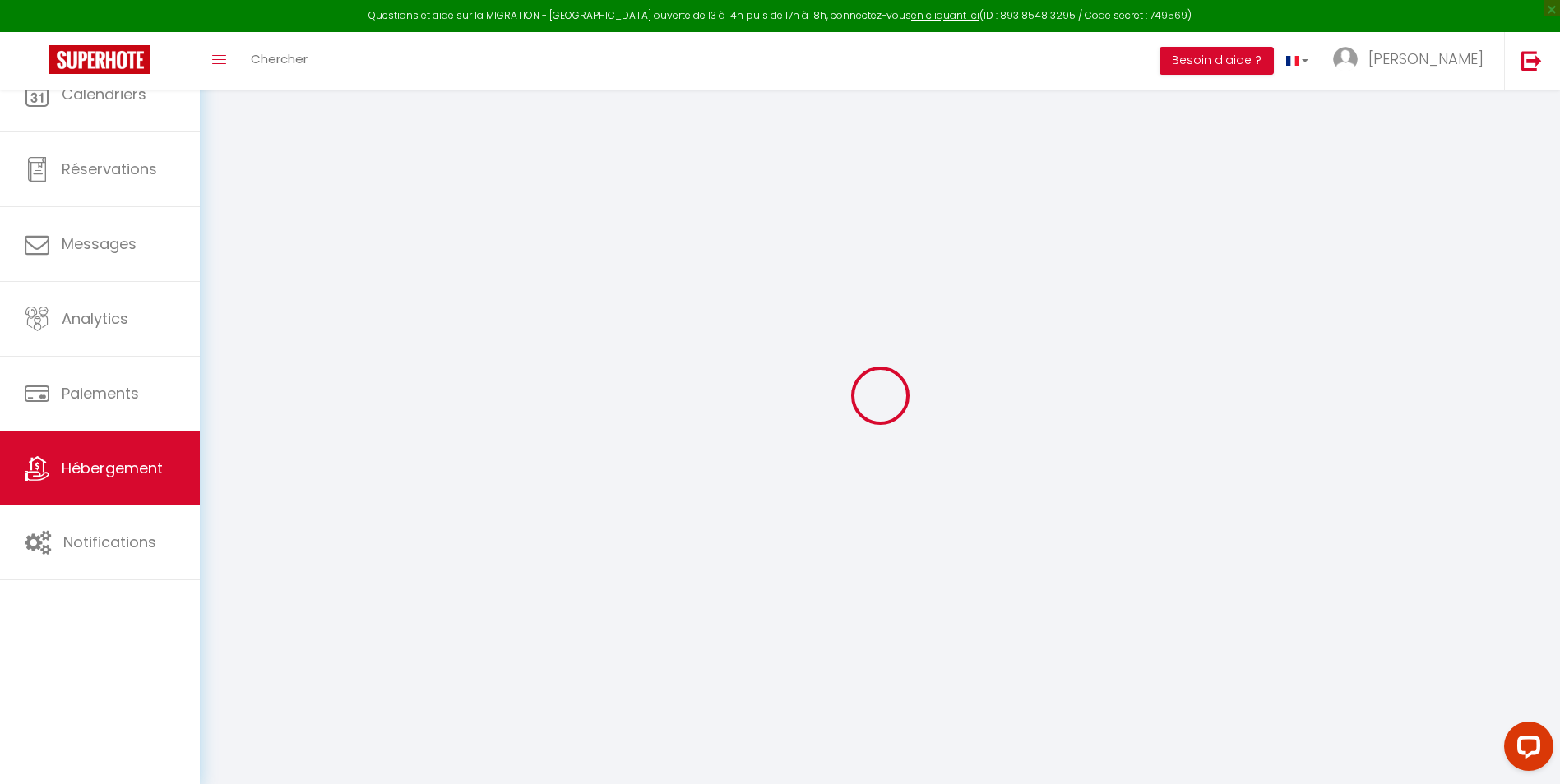
select select
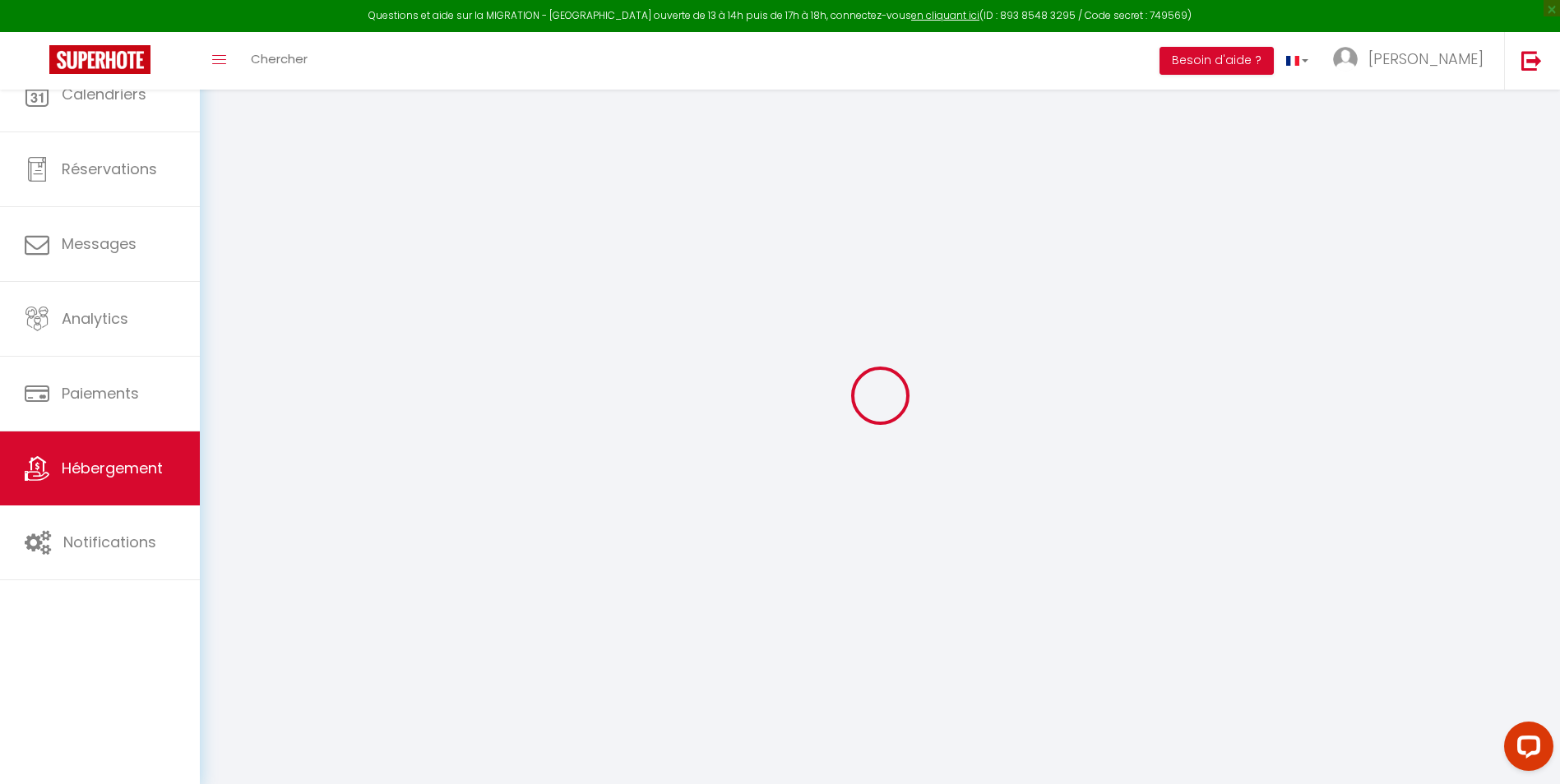
select select
checkbox input "false"
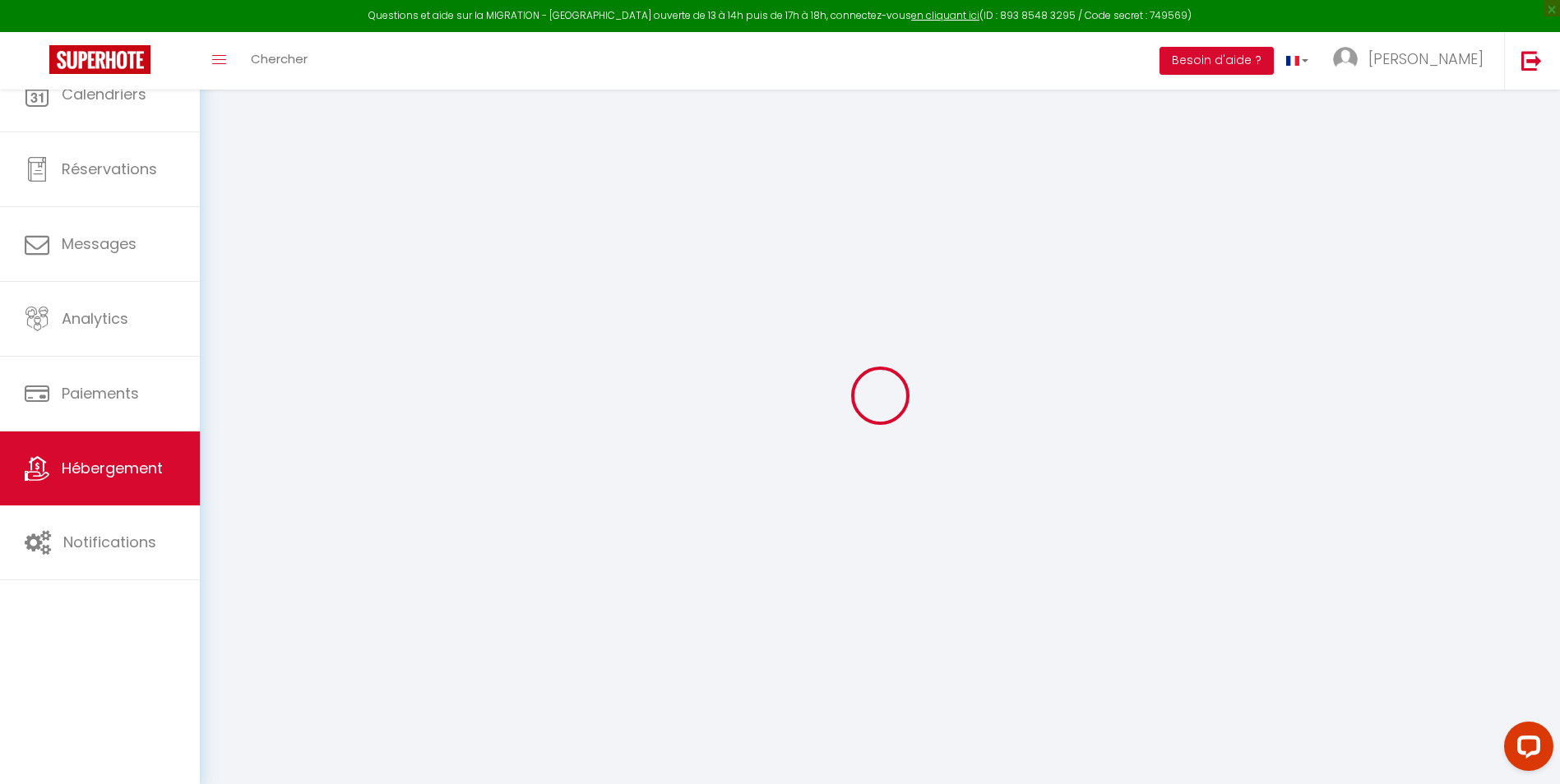
select select
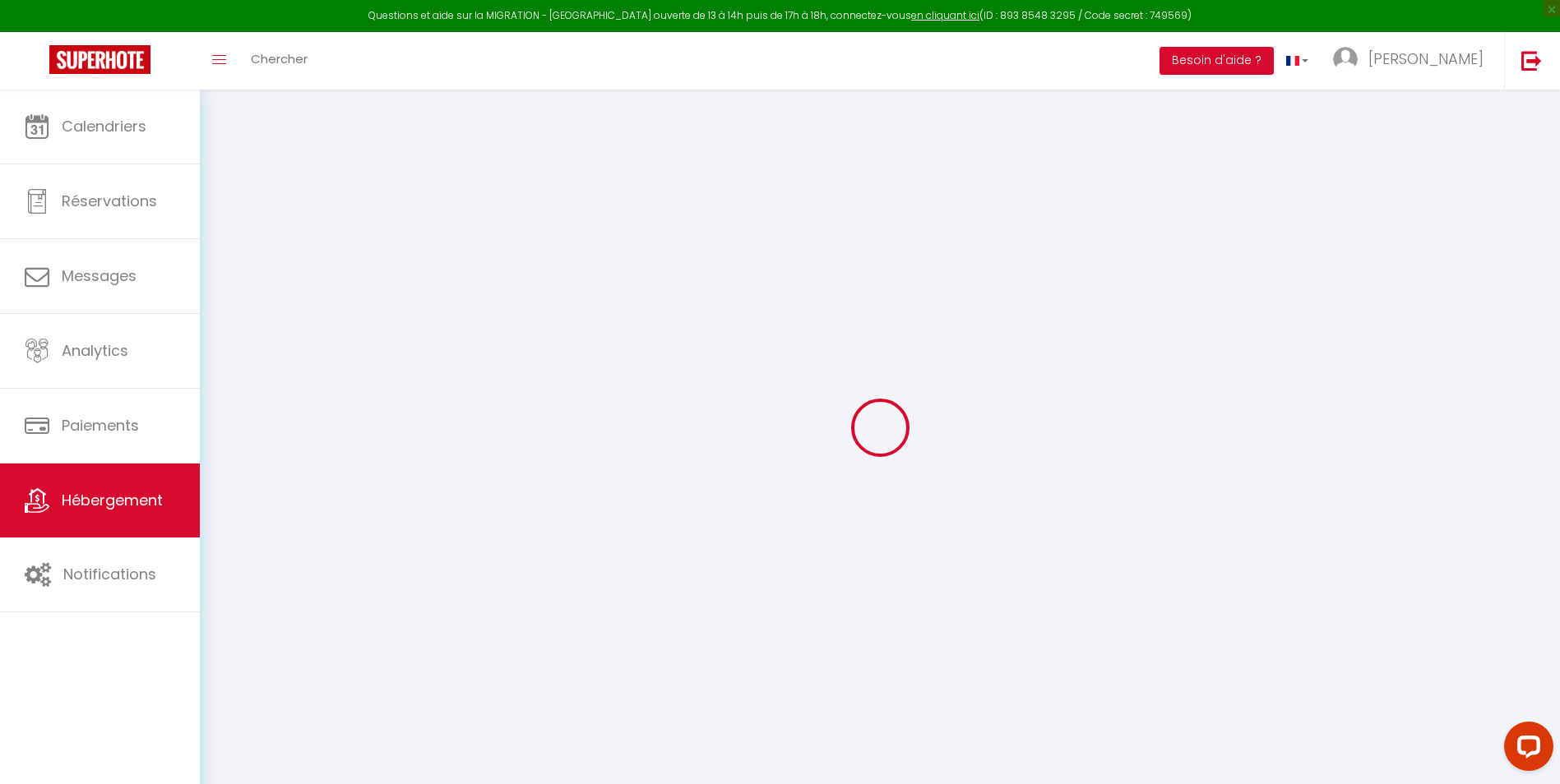
select select
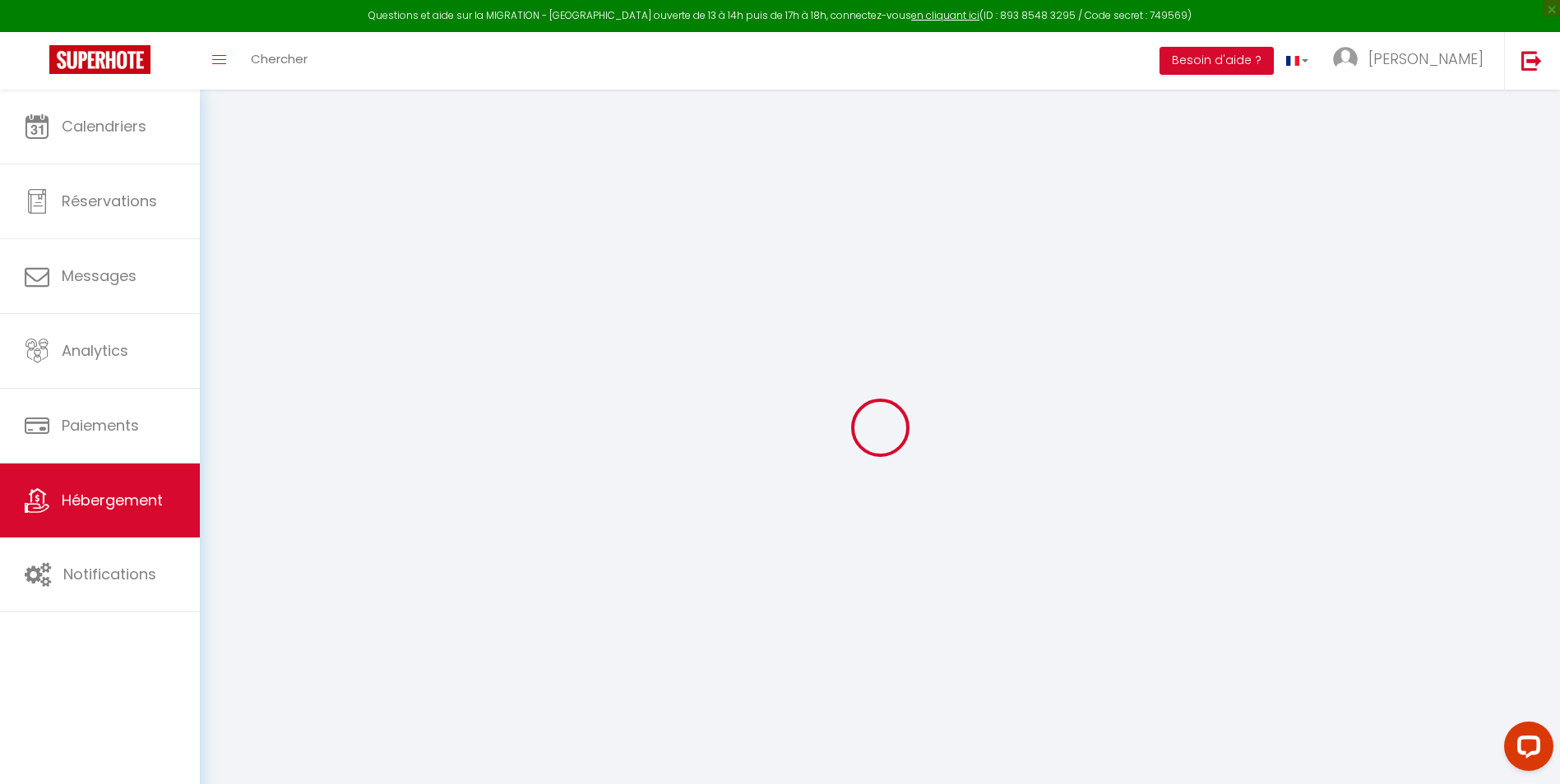
select select
checkbox input "false"
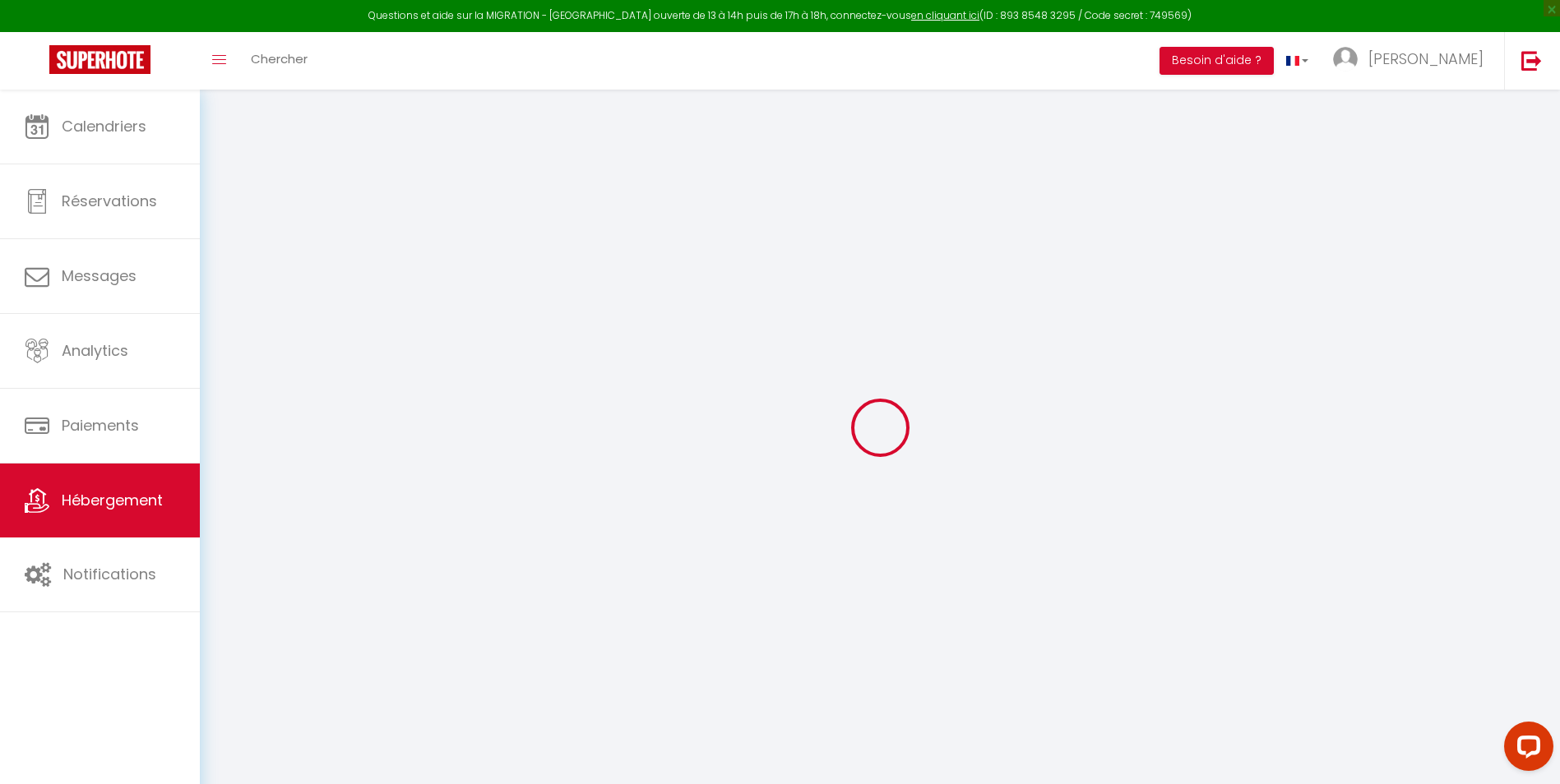
select select
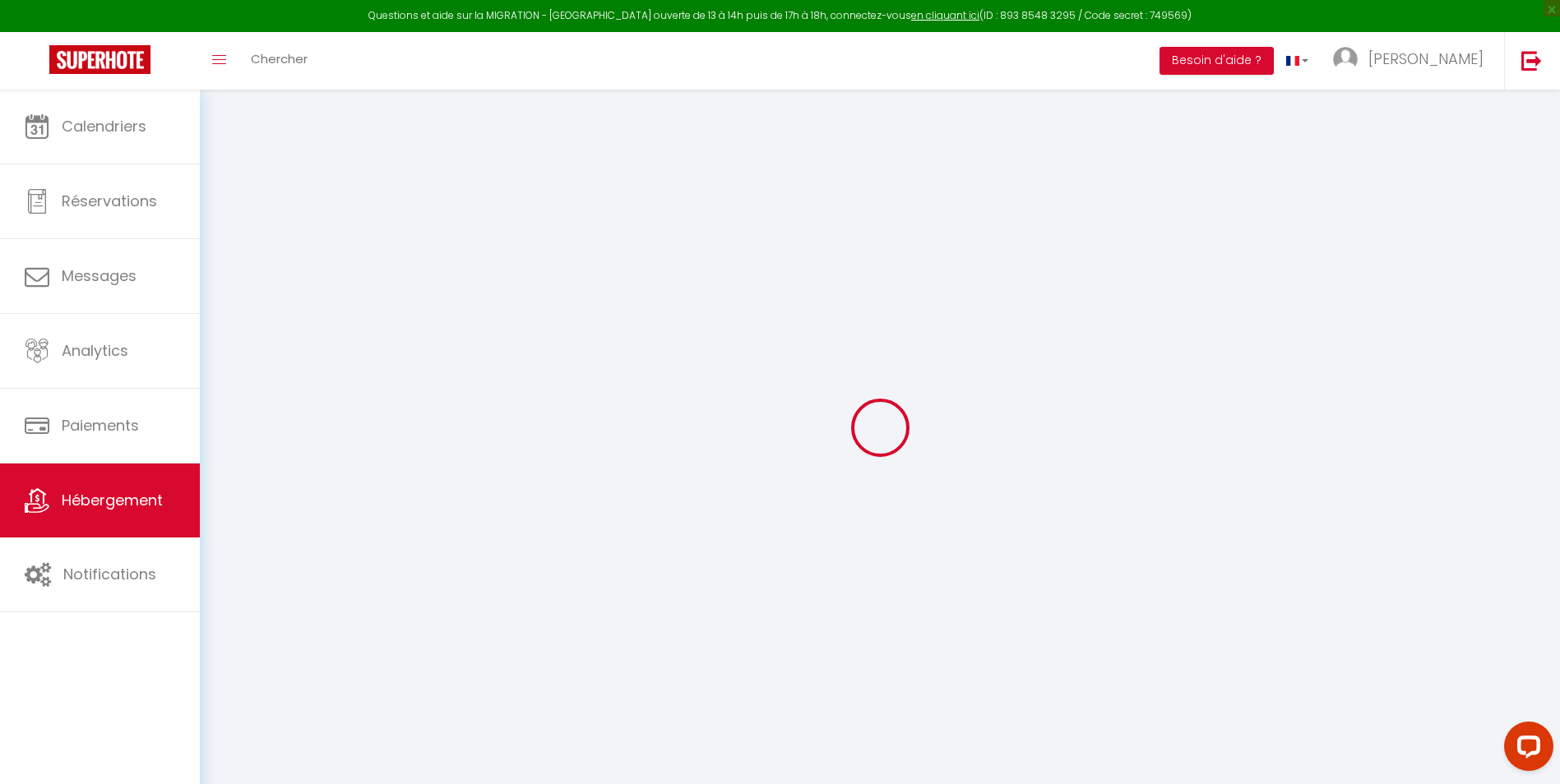
select select
checkbox input "false"
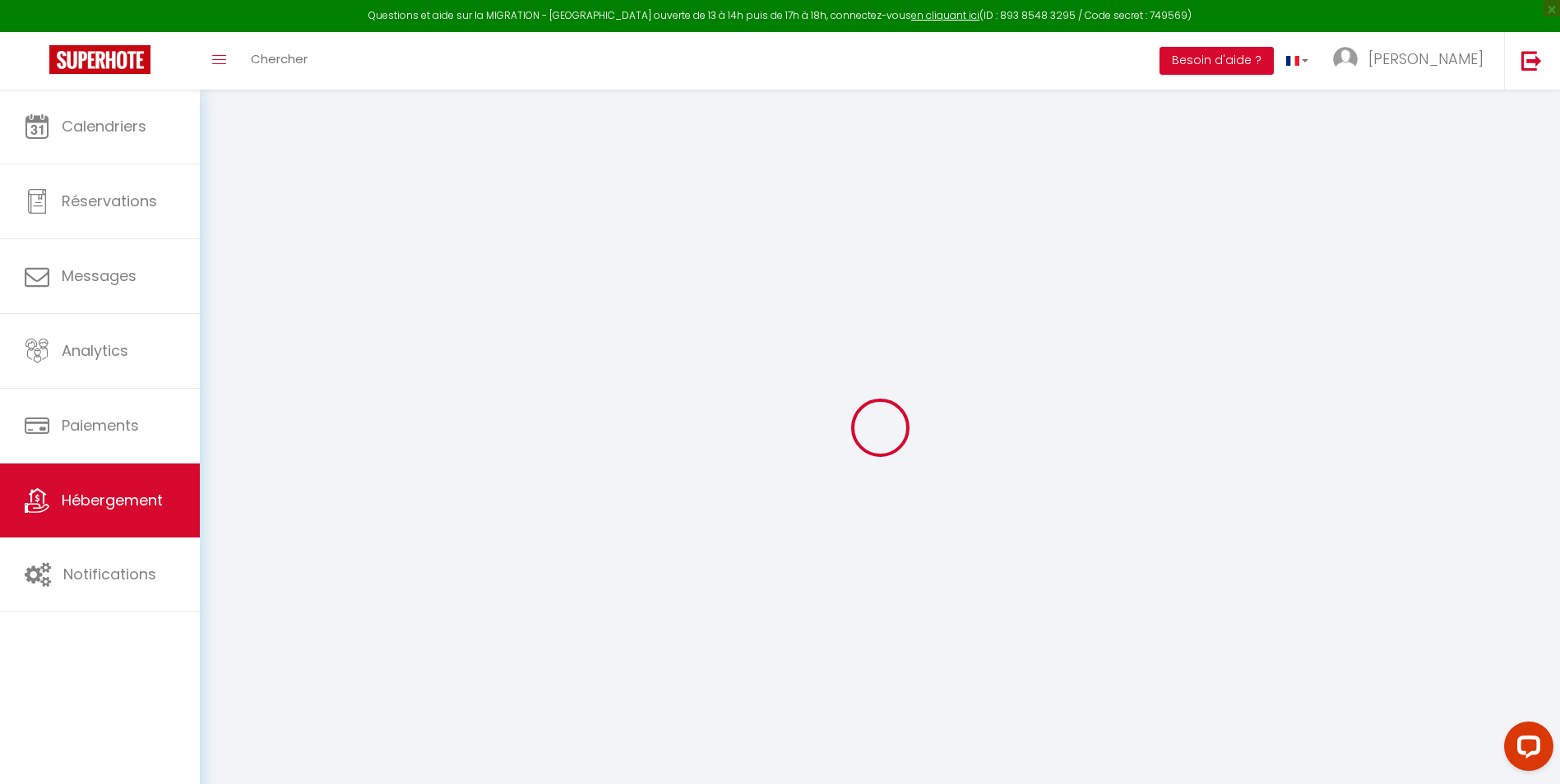
checkbox input "false"
select select
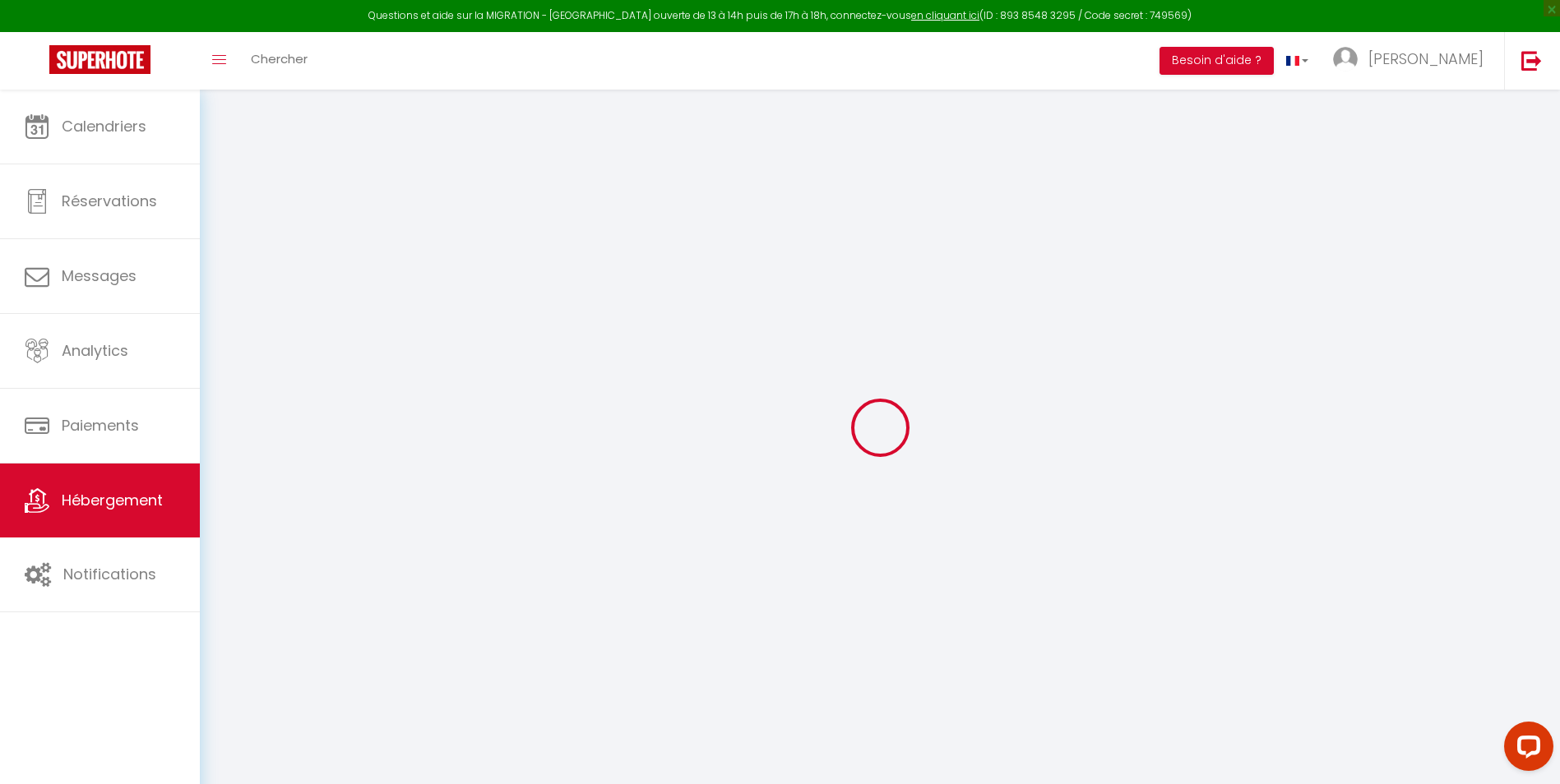
select select
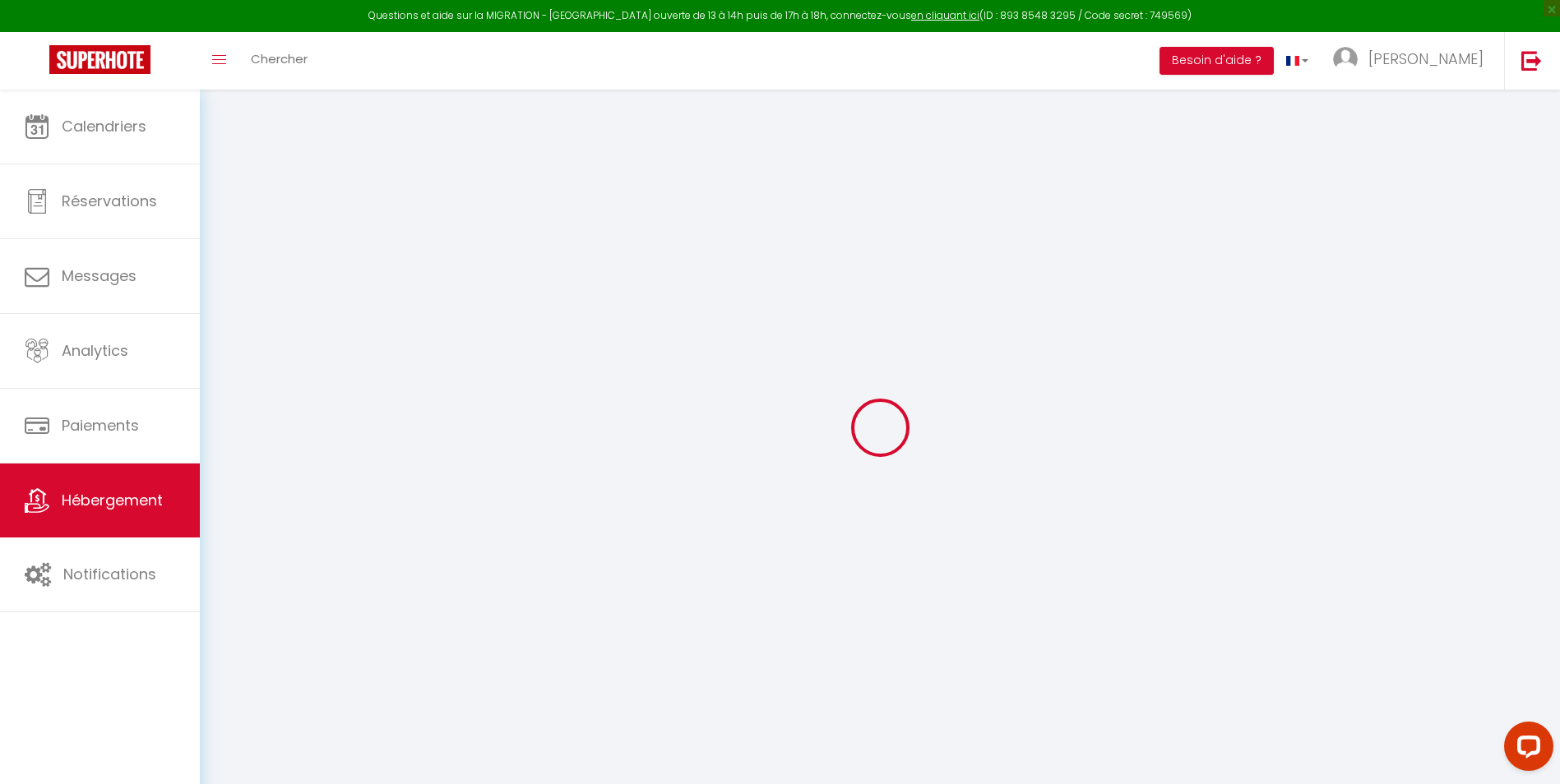
checkbox input "false"
select select
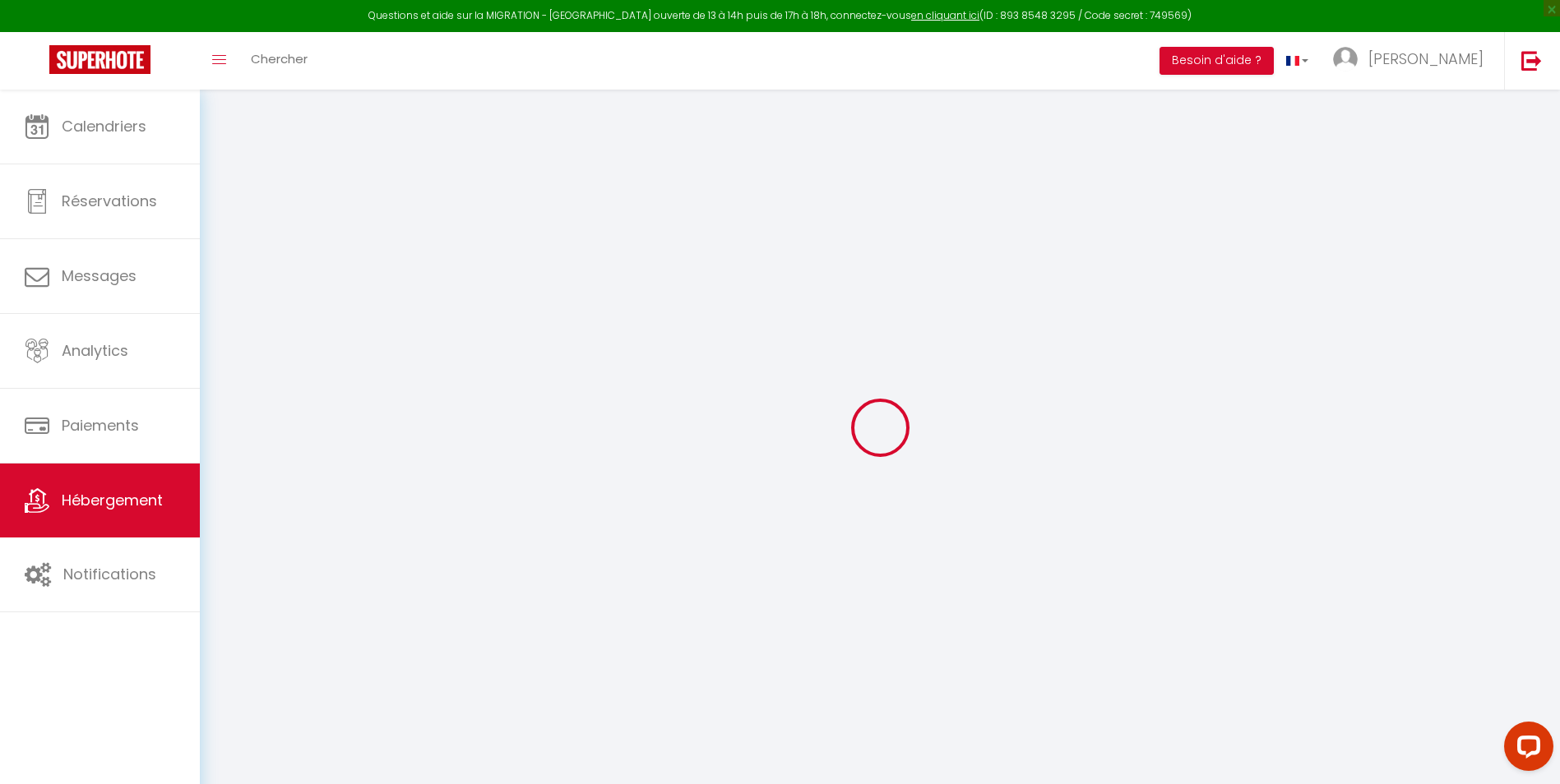
select select
type input "Les Bons Enfants 8"
type input "Willy"
select select "0"
type input "70"
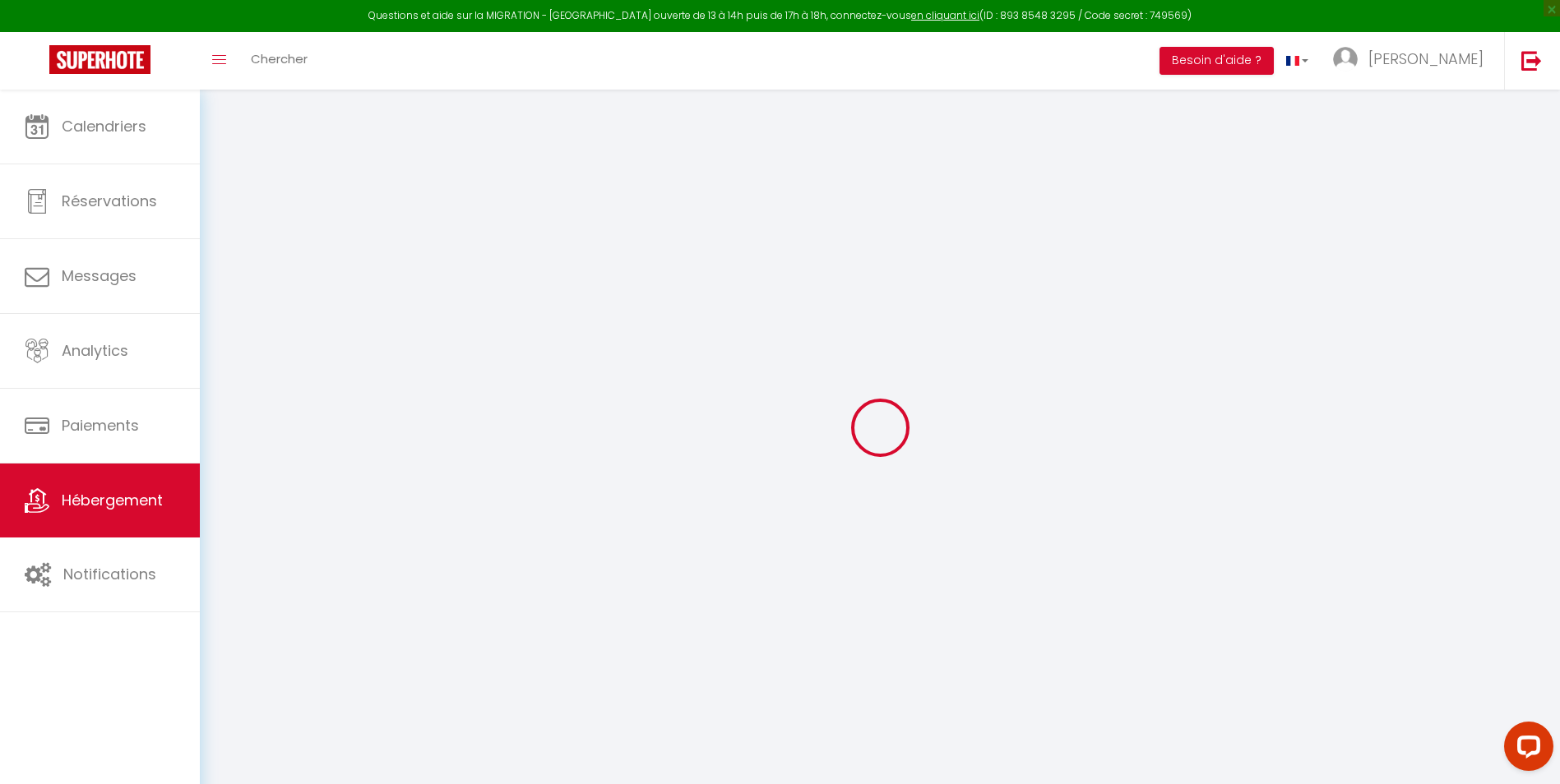
type input "40"
select select
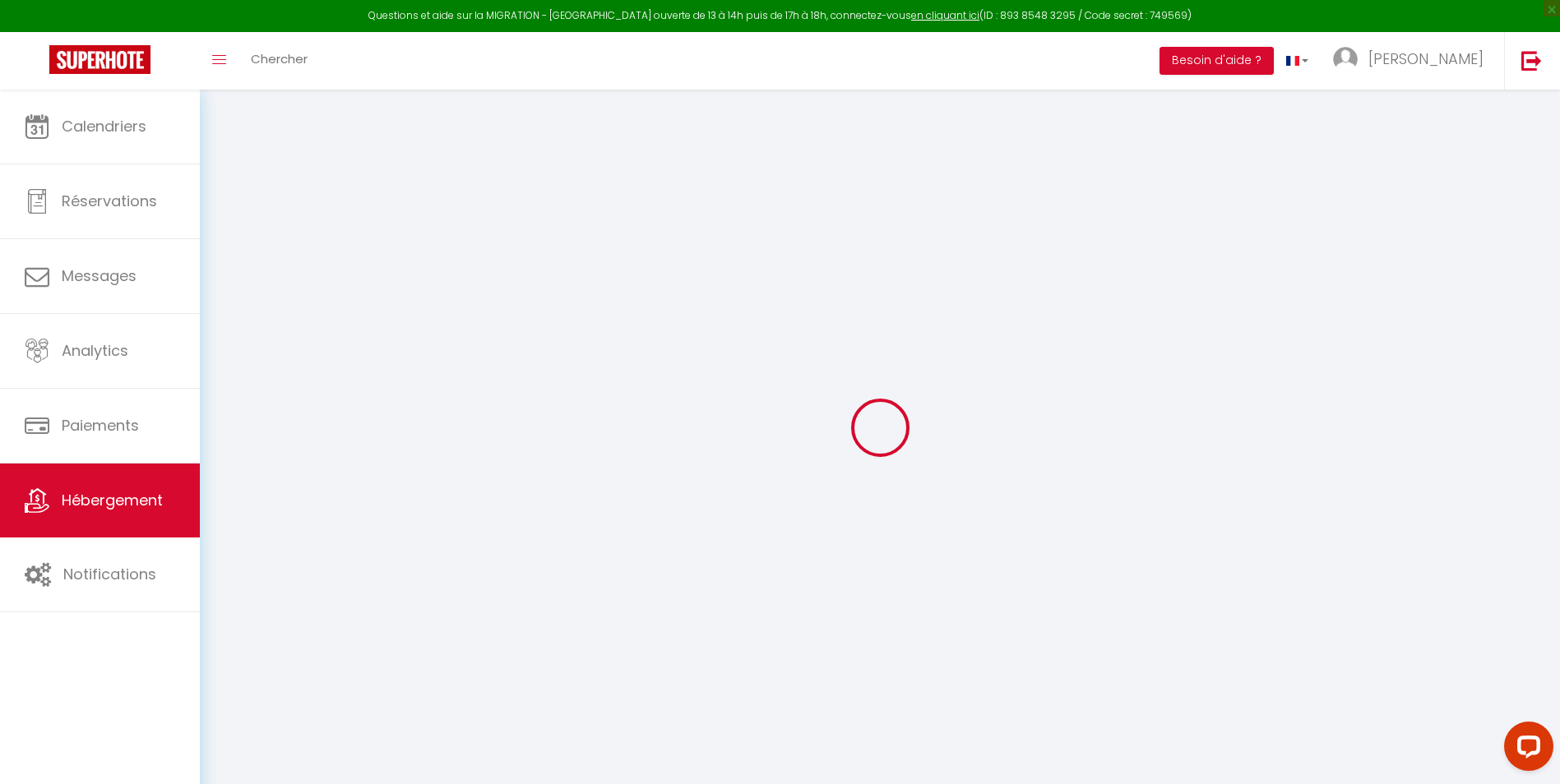
select select
type input "[STREET_ADDRESS]"
type input "76000"
type input "[GEOGRAPHIC_DATA]"
type input "[EMAIL_ADDRESS][DOMAIN_NAME]"
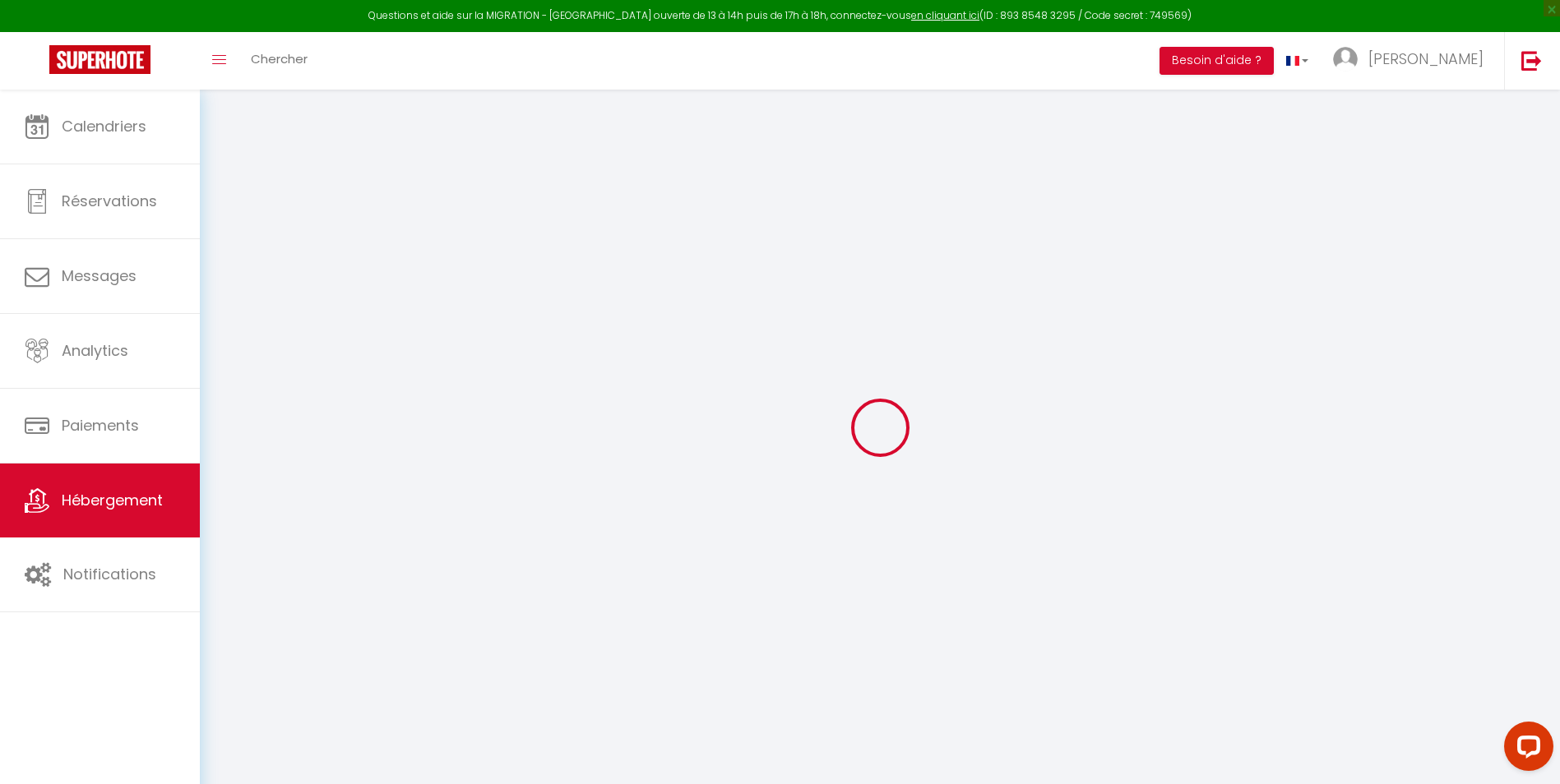
select select
checkbox input "false"
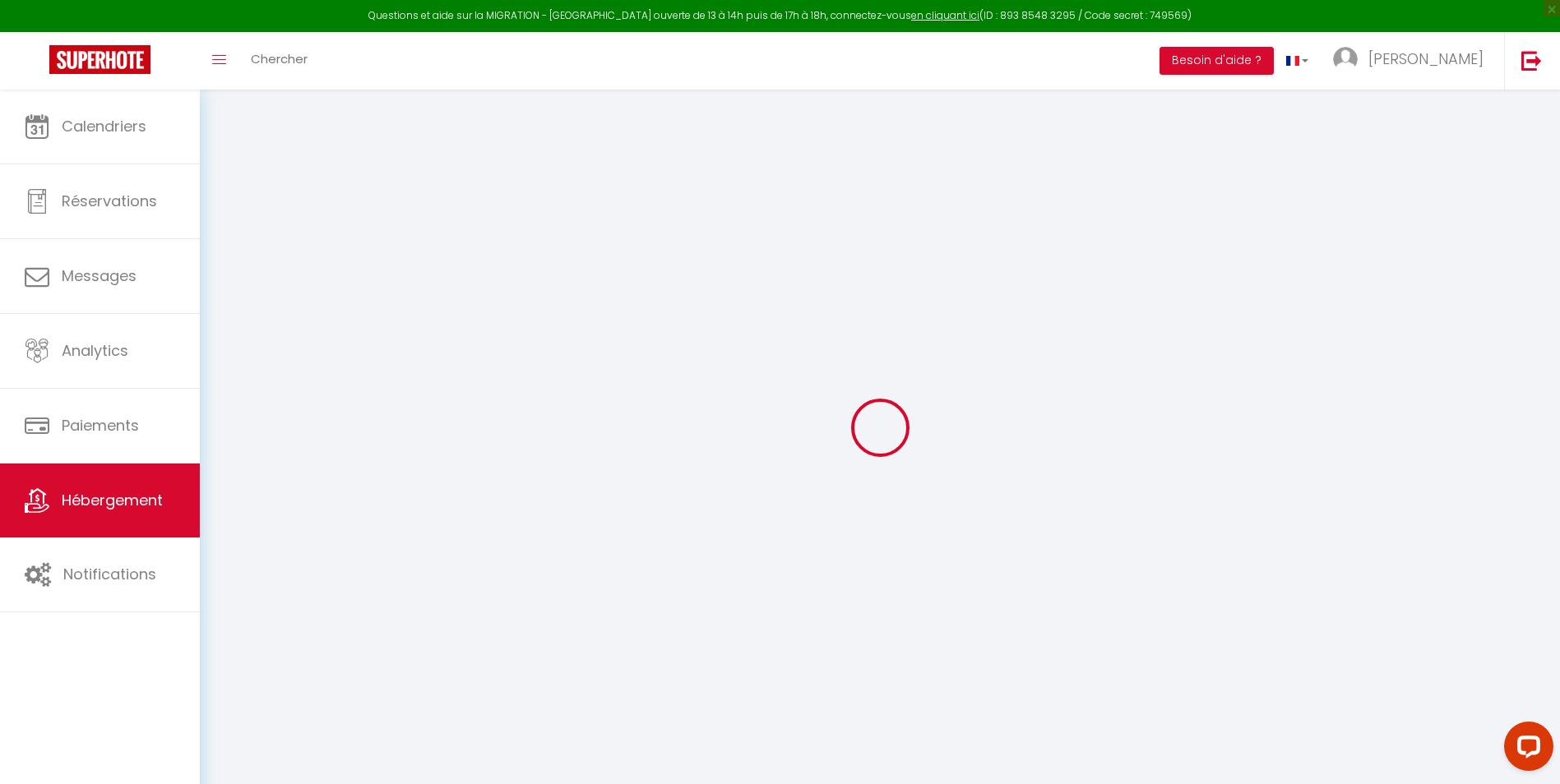
type input "34"
type input "0"
select select
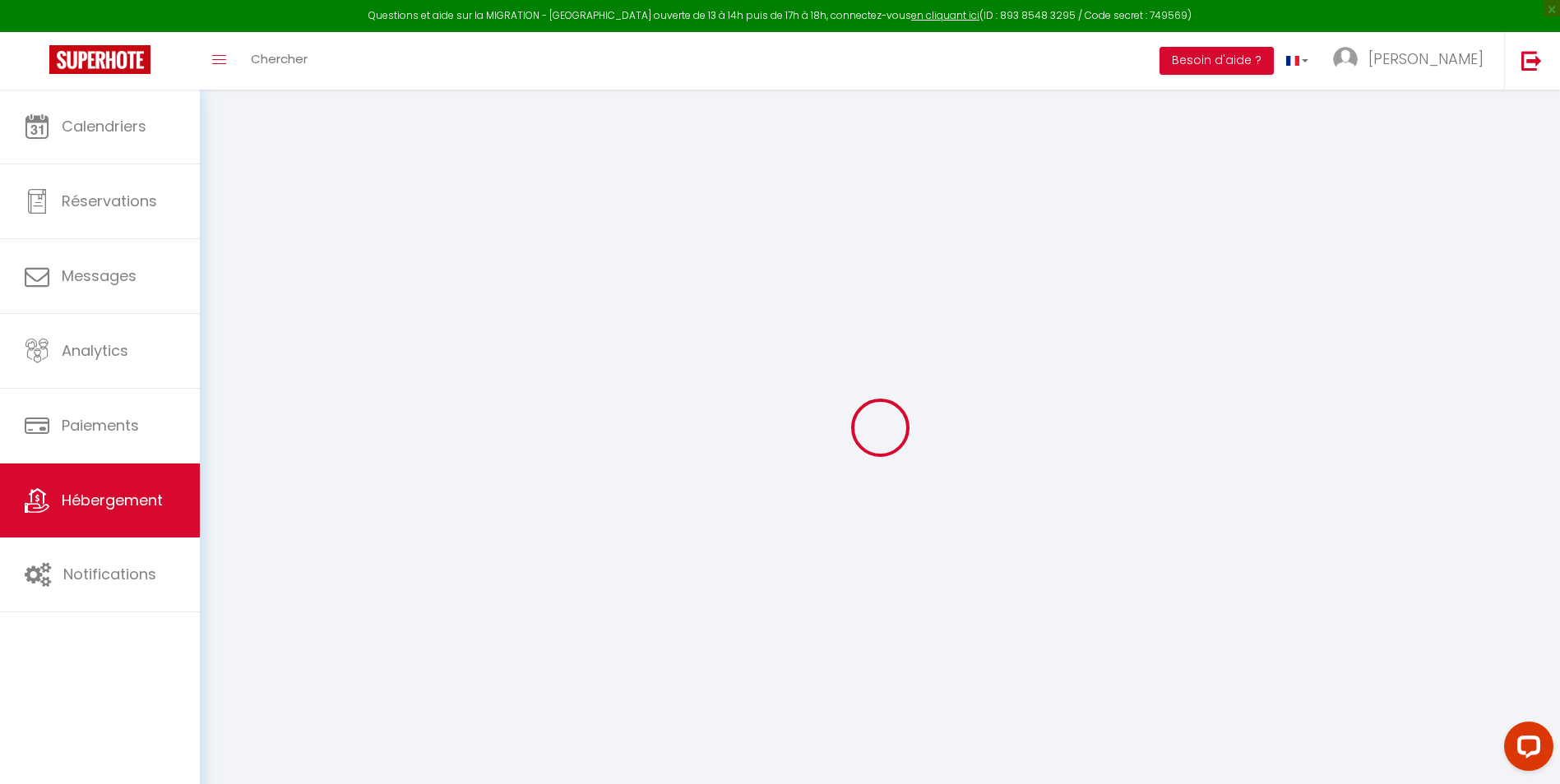
select select
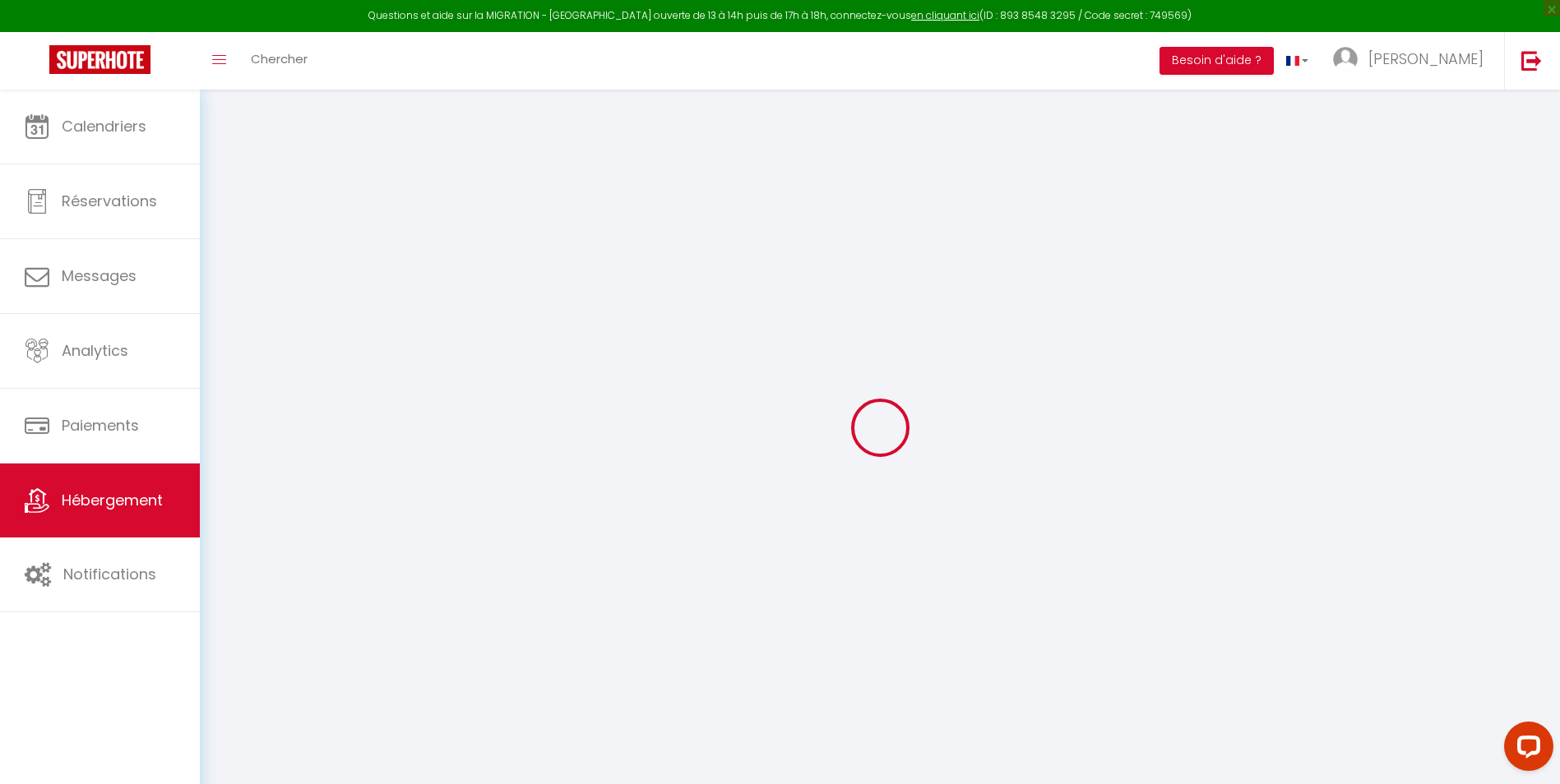
checkbox input "false"
select select "+ 20 %"
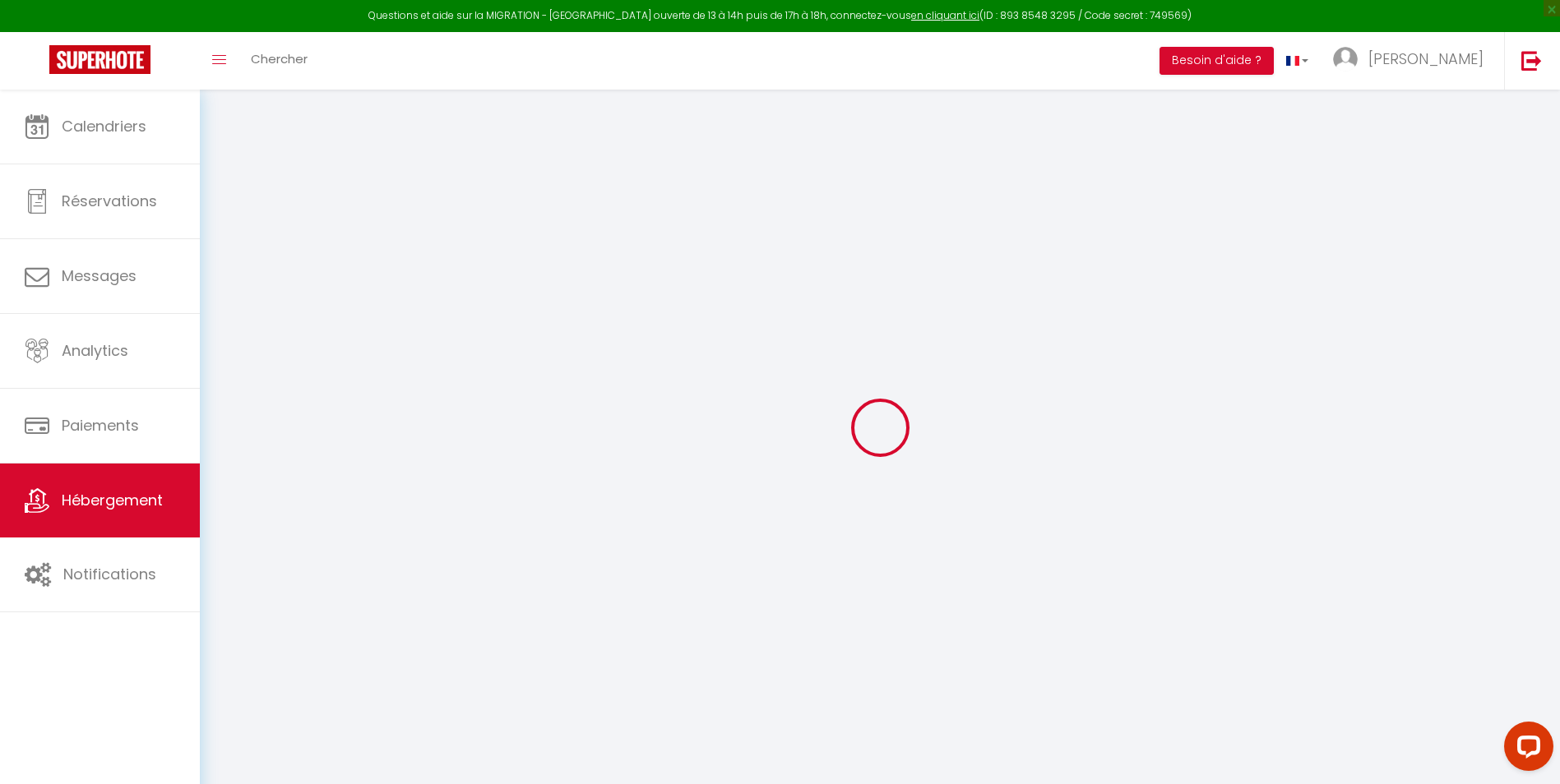
select select "+ 22 %"
select select
checkbox input "false"
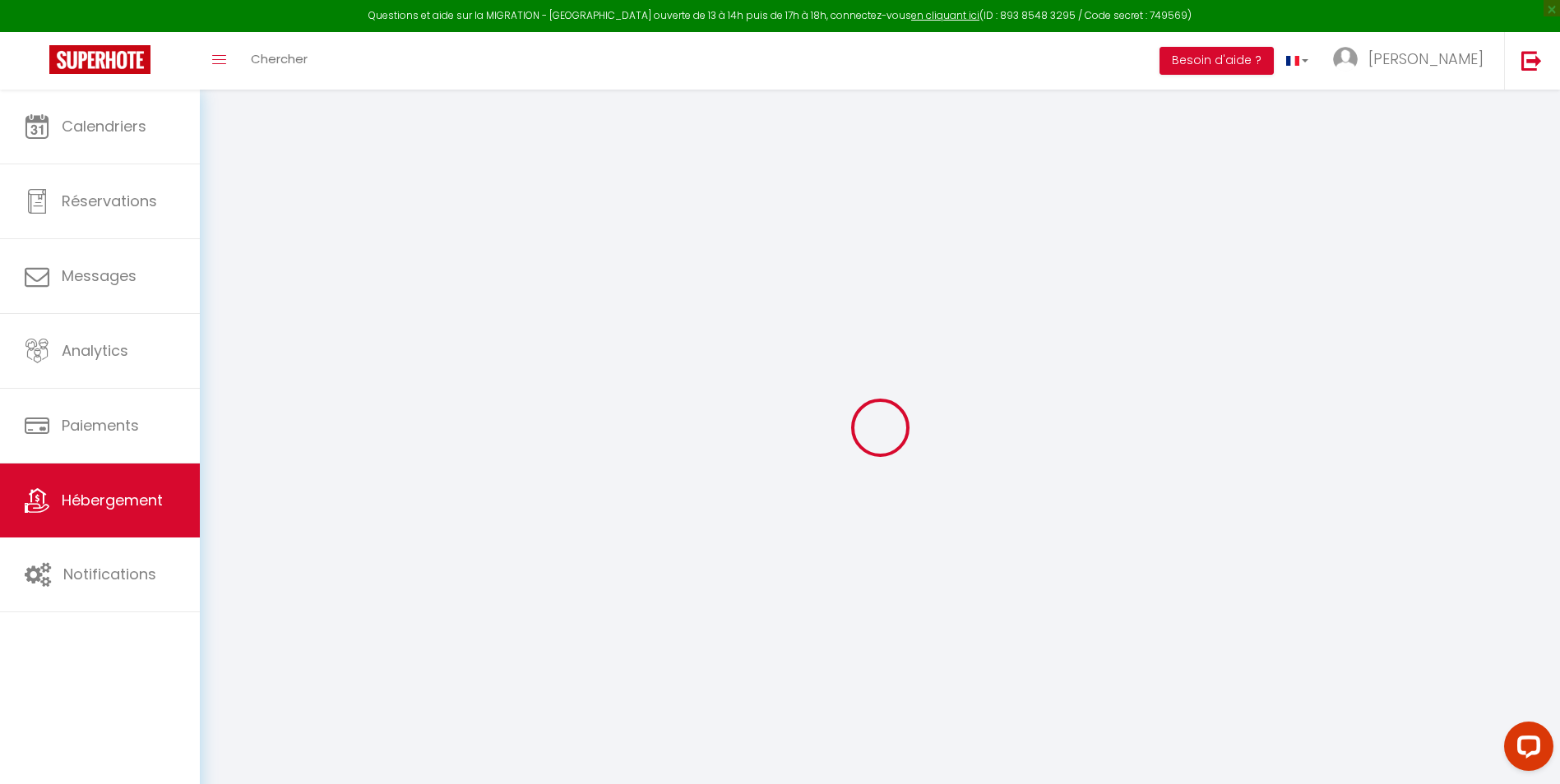
checkbox input "false"
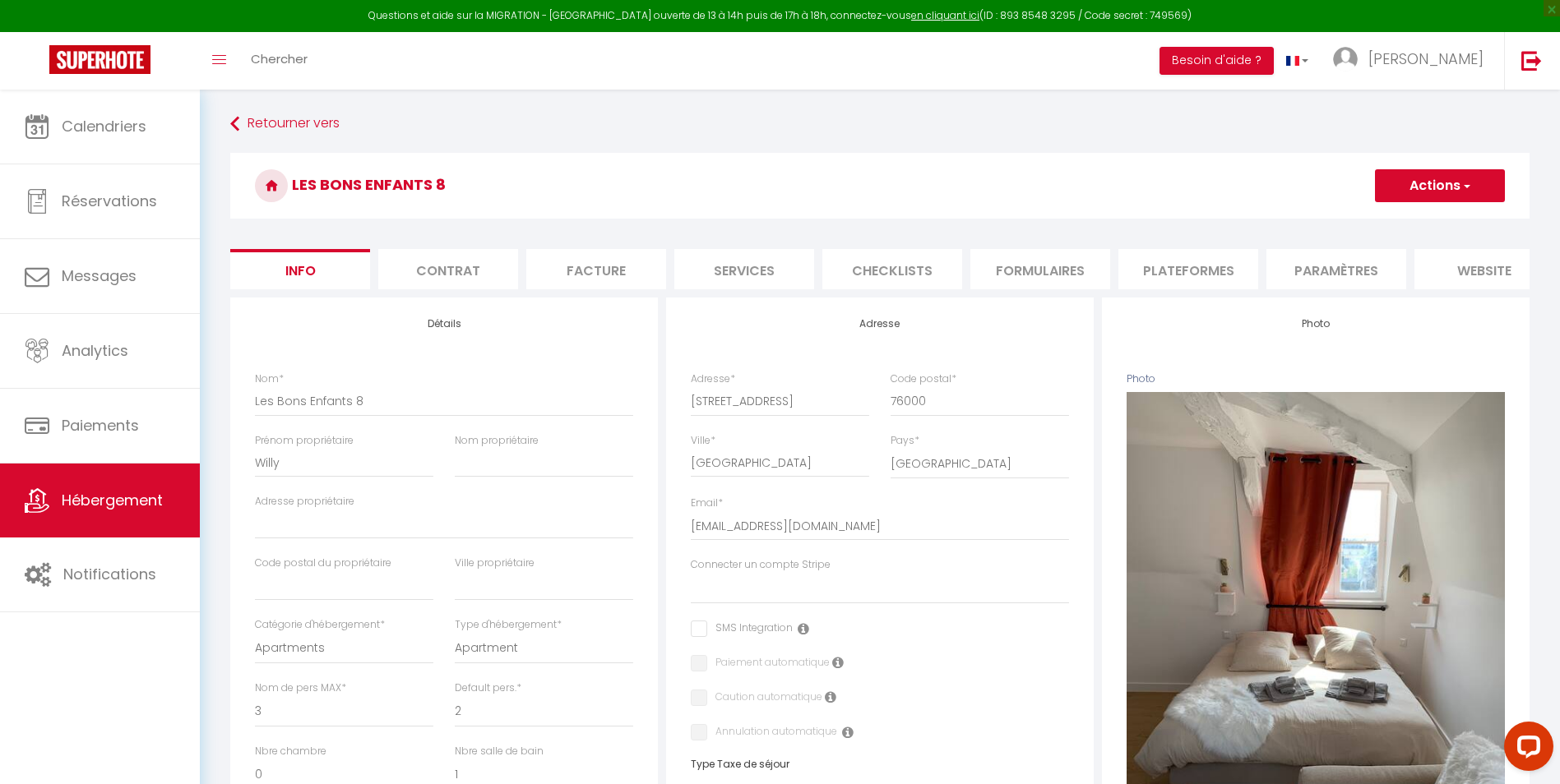
select select
checkbox input "false"
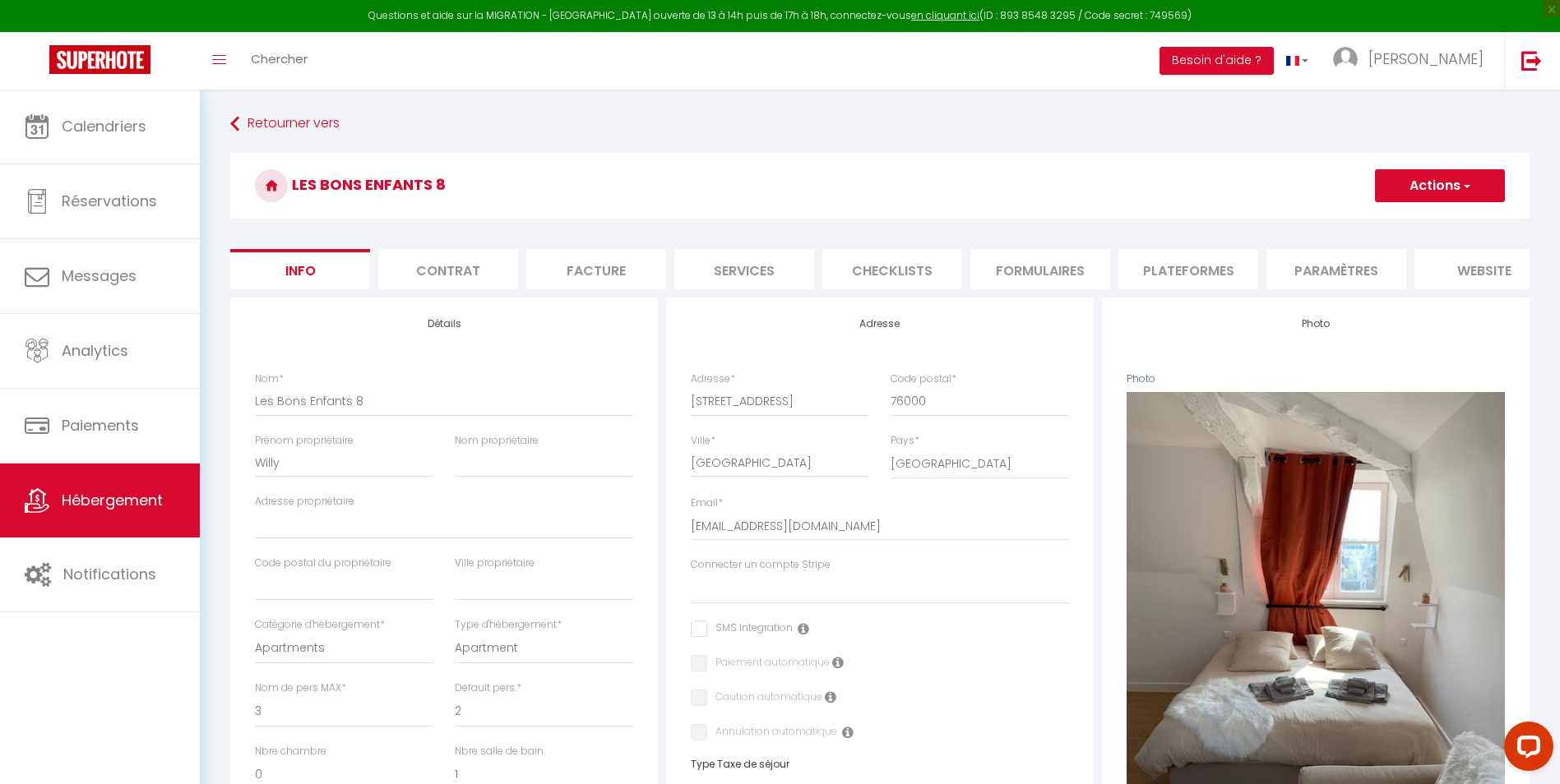
checkbox input "false"
select select "6570-1254954461339495399"
click at [1192, 266] on li "Plateformes" at bounding box center [1188, 269] width 140 height 40
select select "365"
select select
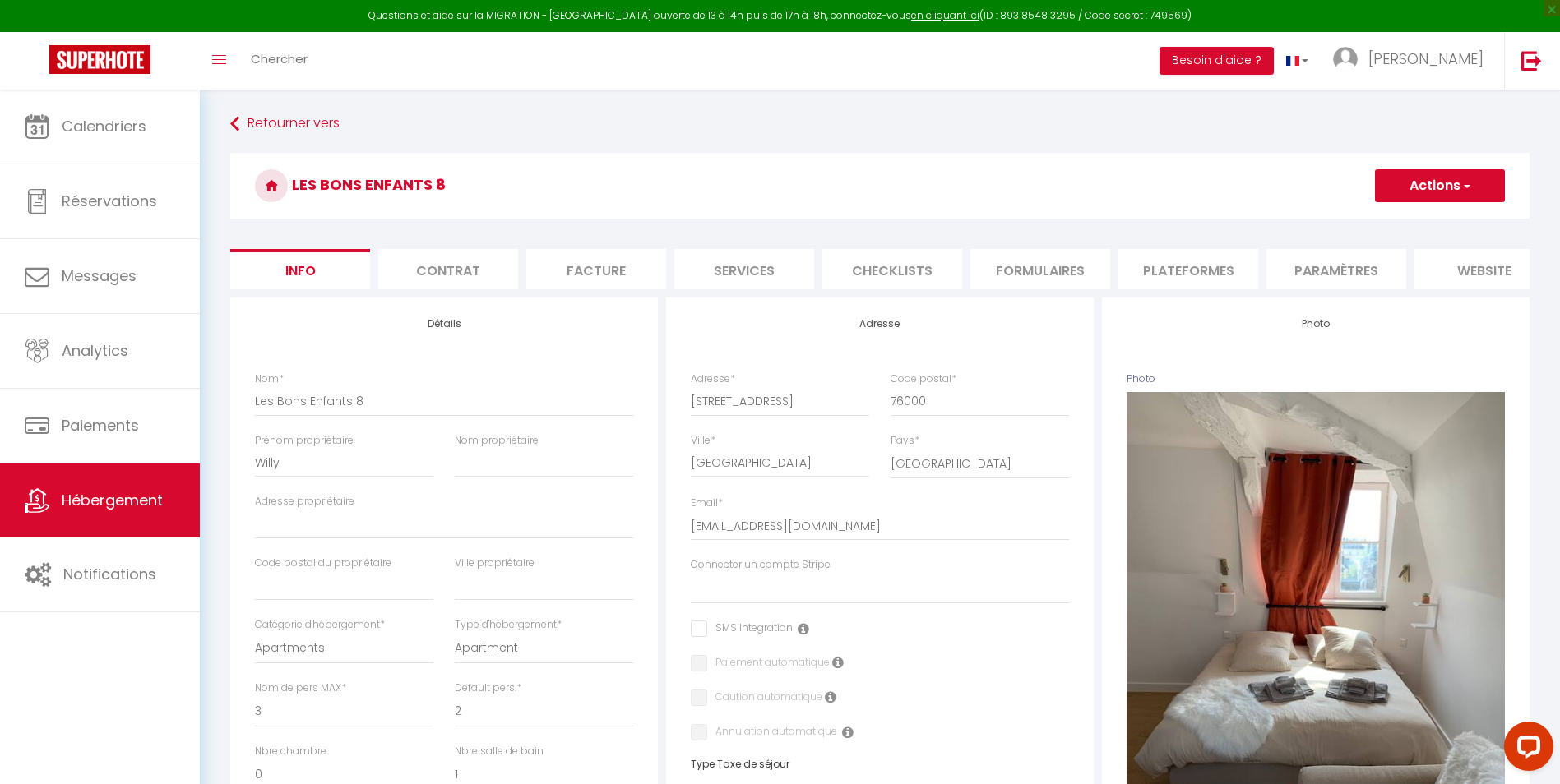
select select "EUR"
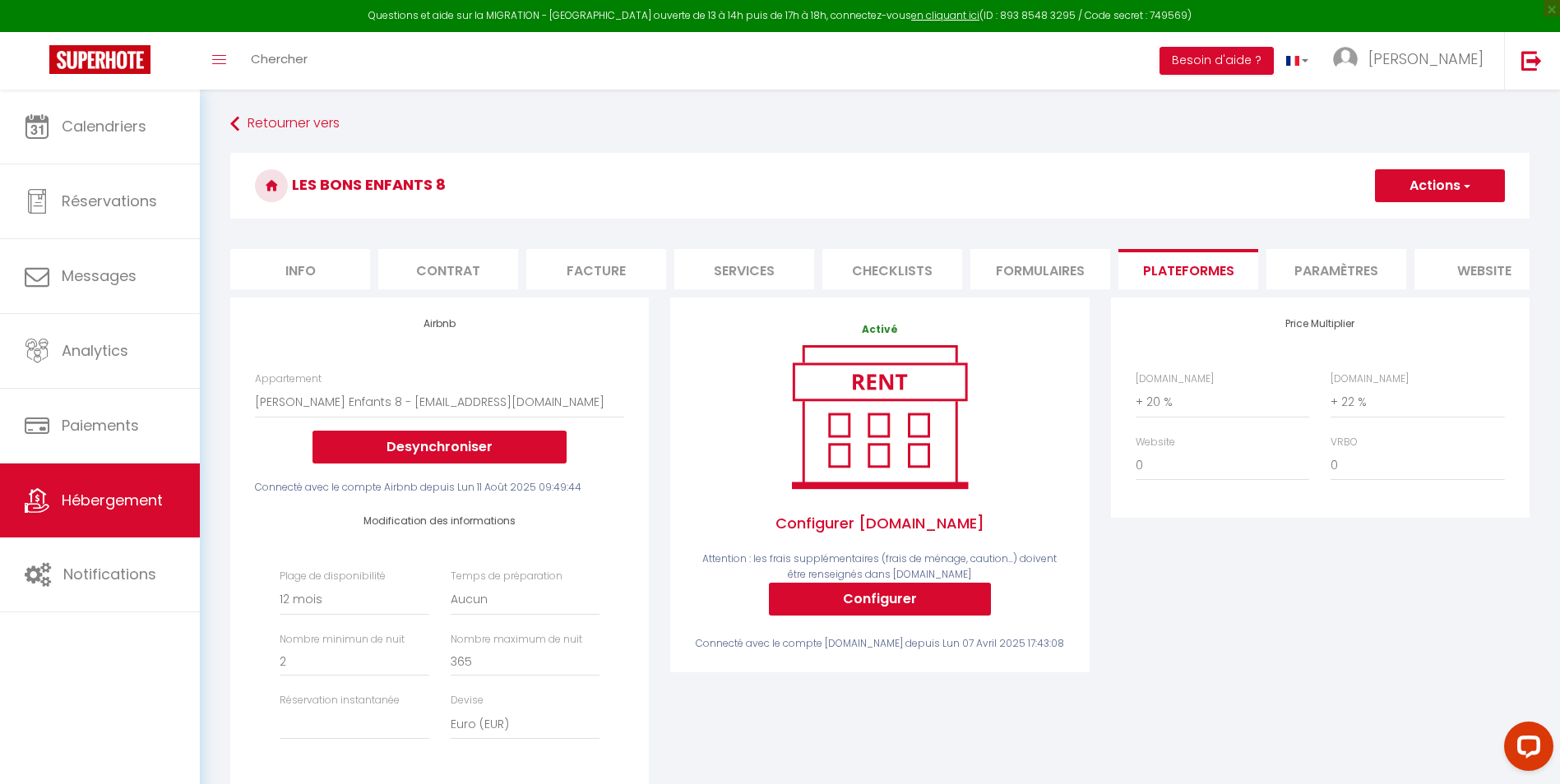
click at [1341, 271] on li "Paramètres" at bounding box center [1336, 269] width 140 height 40
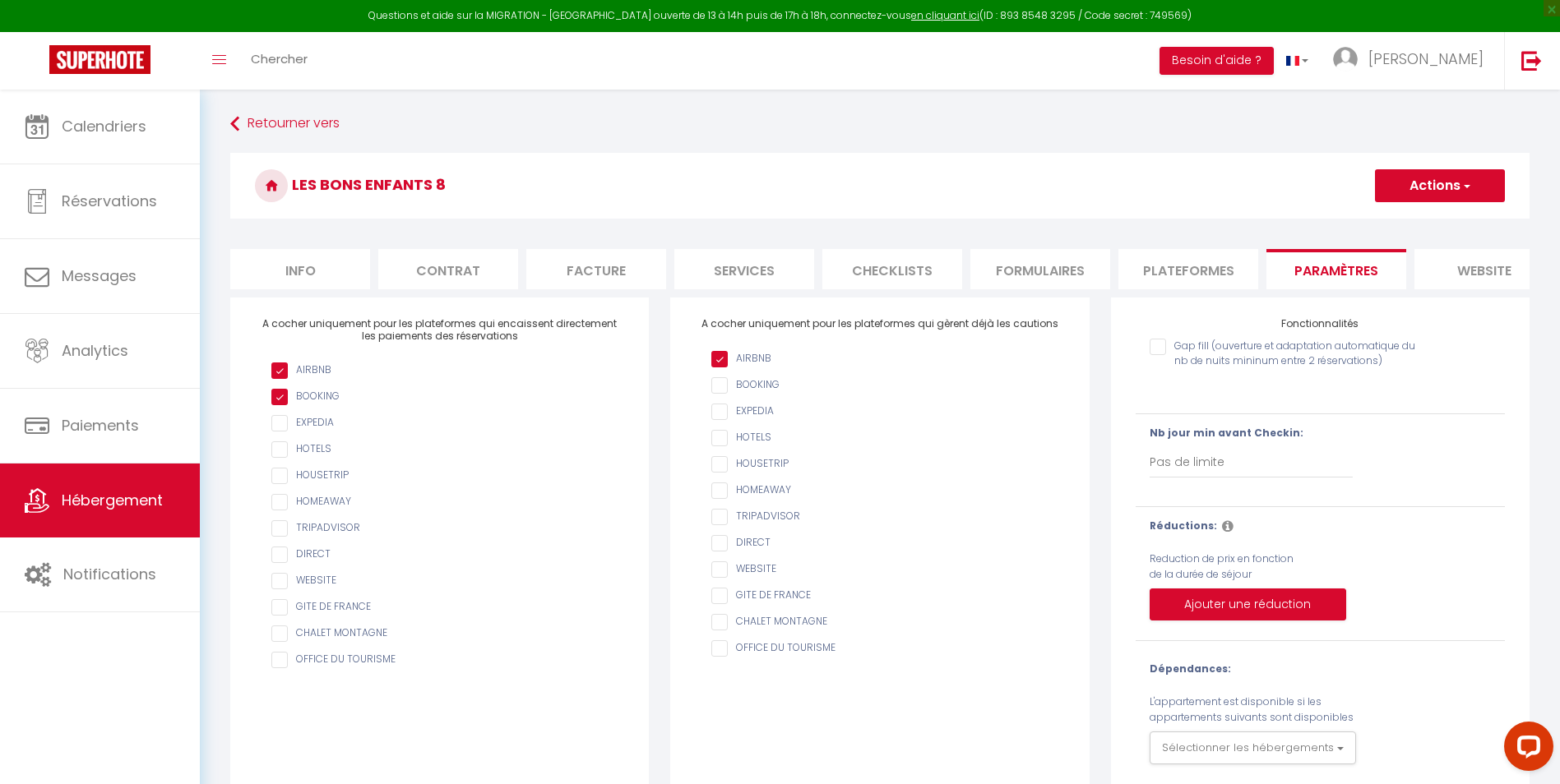
click at [1442, 185] on button "Actions" at bounding box center [1439, 186] width 130 height 33
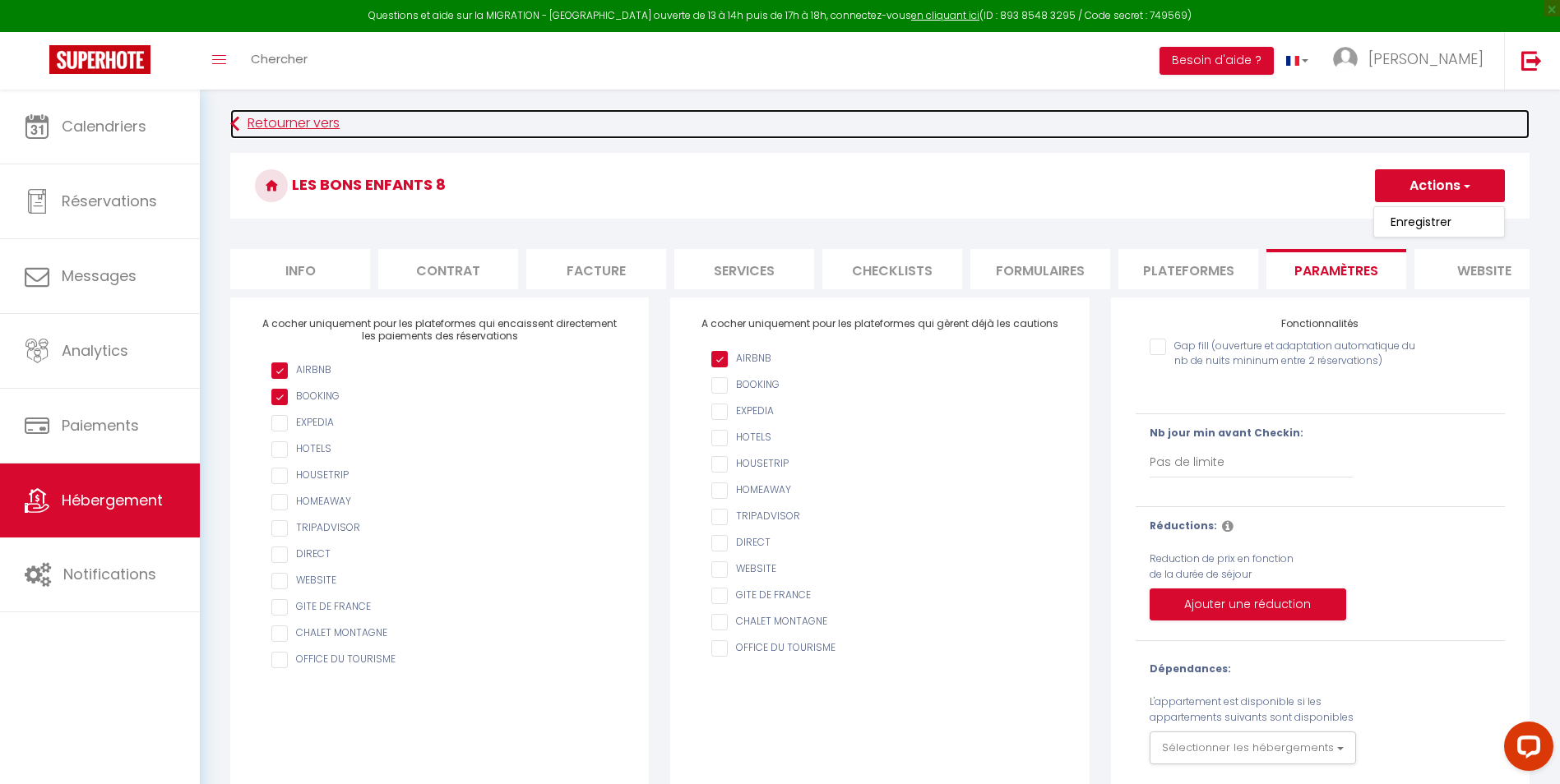
click at [1325, 114] on link "Retourner vers" at bounding box center [879, 124] width 1299 height 30
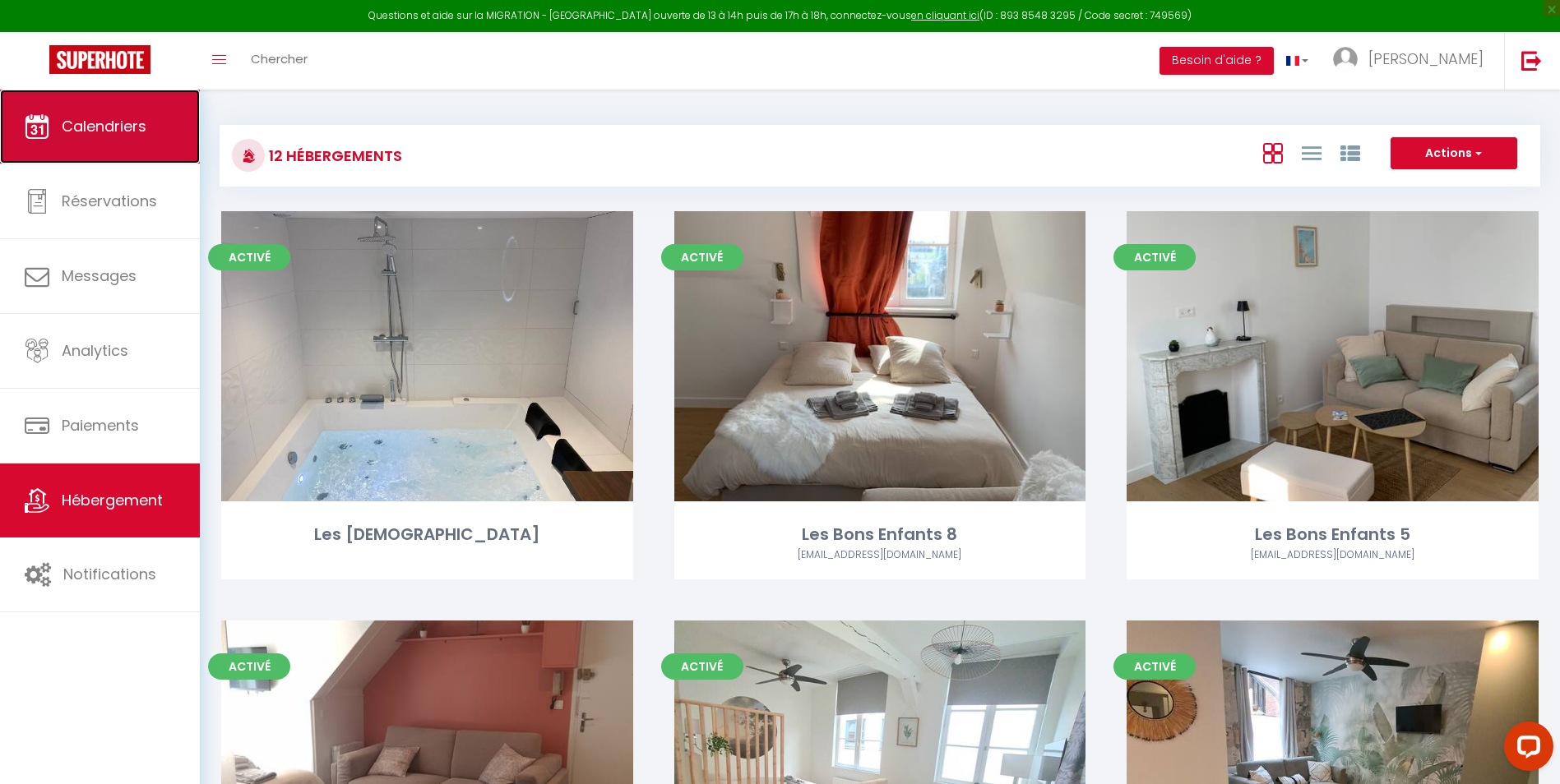
click at [88, 133] on span "Calendriers" at bounding box center [104, 126] width 84 height 21
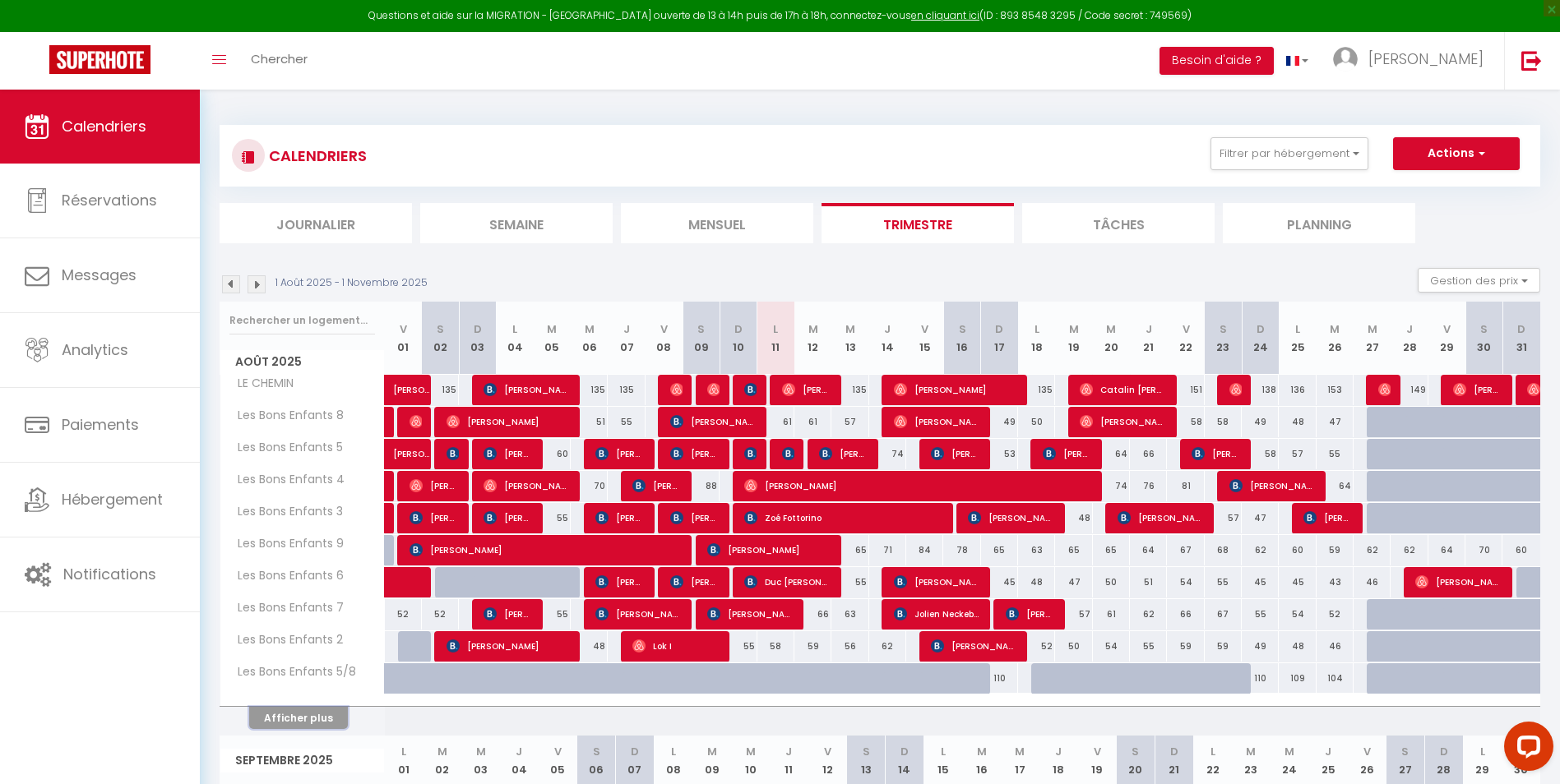
click at [292, 714] on button "Afficher plus" at bounding box center [298, 718] width 98 height 23
